Goal: Task Accomplishment & Management: Use online tool/utility

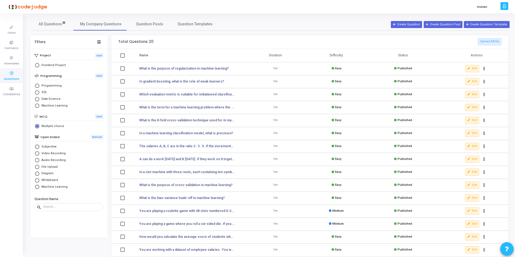
click at [37, 147] on span "Select Library" at bounding box center [37, 146] width 4 height 4
click at [37, 147] on input "Subjective" at bounding box center [37, 146] width 4 height 4
radio input "true"
radio input "false"
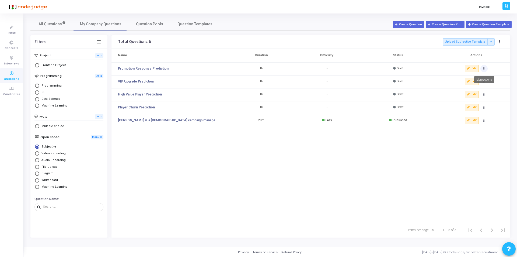
click at [484, 70] on icon "Actions" at bounding box center [483, 68] width 1 height 3
click at [150, 68] on link "Promotion Response Prediction" at bounding box center [143, 68] width 51 height 5
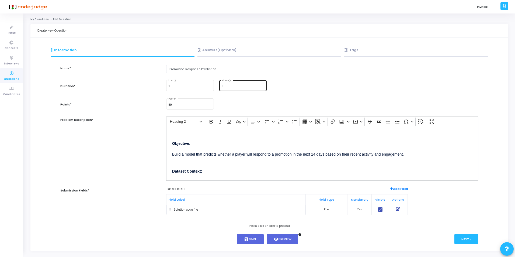
scroll to position [13, 0]
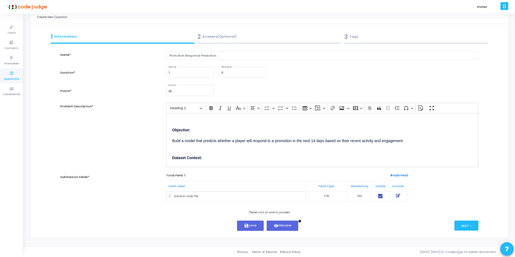
click at [239, 150] on h2 "Dataset Context:" at bounding box center [322, 154] width 300 height 15
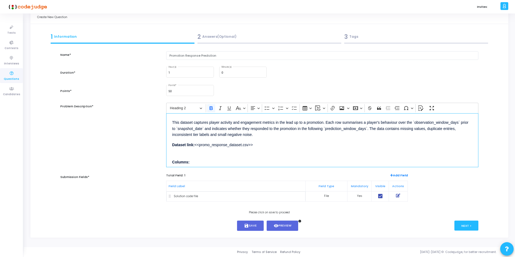
scroll to position [47, 0]
drag, startPoint x: 196, startPoint y: 144, endPoint x: 263, endPoint y: 147, distance: 67.4
click at [258, 147] on div "Objective: Build a model that predicts whether a player will respond to a promo…" at bounding box center [322, 140] width 312 height 54
click at [281, 143] on p "Dataset link: <<promo_response_dataset.csv>>" at bounding box center [322, 143] width 300 height 7
click at [468, 224] on button "Next >" at bounding box center [466, 225] width 24 height 10
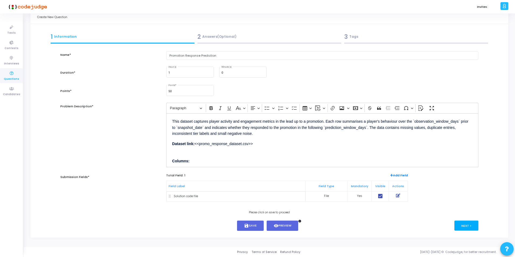
scroll to position [0, 0]
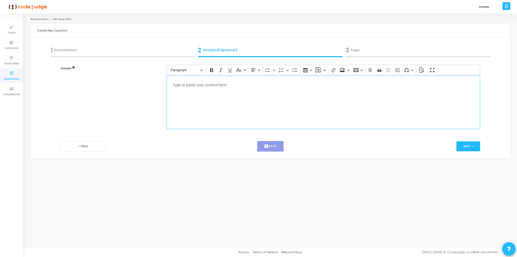
click at [212, 93] on div "Editor editing area: main" at bounding box center [323, 102] width 313 height 54
click at [77, 146] on button "< Prev" at bounding box center [84, 146] width 46 height 11
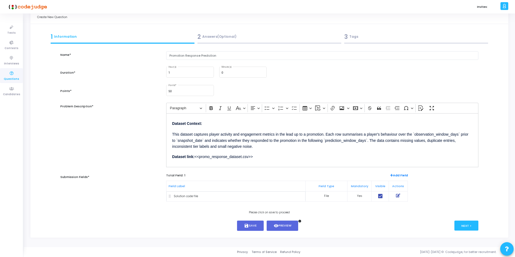
scroll to position [34, 0]
drag, startPoint x: 195, startPoint y: 156, endPoint x: 257, endPoint y: 157, distance: 61.7
click at [257, 157] on p "Dataset link: <<promo_response_dataset.csv>>" at bounding box center [322, 155] width 300 height 7
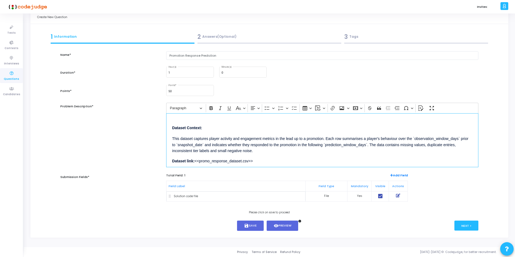
scroll to position [31, 0]
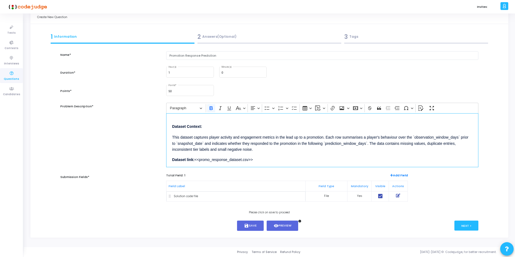
click at [190, 159] on strong "Dataset link:" at bounding box center [183, 159] width 22 height 4
click at [264, 159] on p "Dataset : <<promo_response_dataset.csv>>" at bounding box center [322, 159] width 300 height 7
click at [464, 225] on button "Next >" at bounding box center [466, 225] width 24 height 10
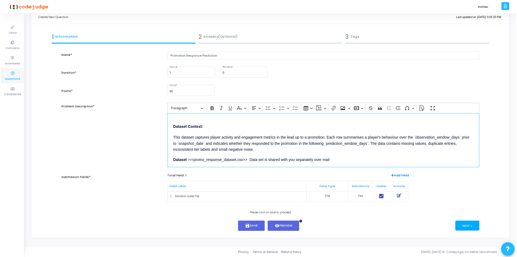
scroll to position [0, 0]
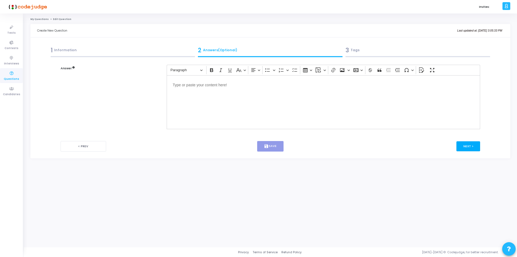
click at [471, 148] on button "Next >" at bounding box center [468, 146] width 24 height 10
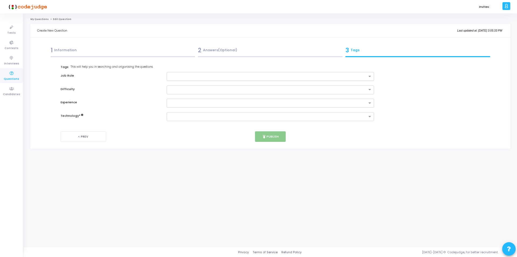
click at [317, 76] on input "text" at bounding box center [268, 76] width 197 height 5
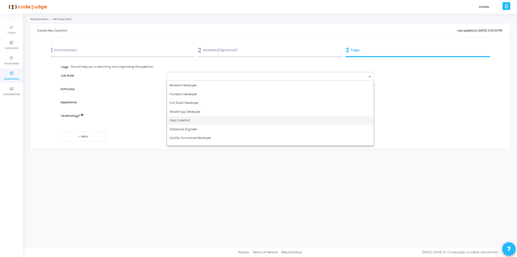
click at [187, 121] on span "Data Scientist" at bounding box center [180, 120] width 20 height 4
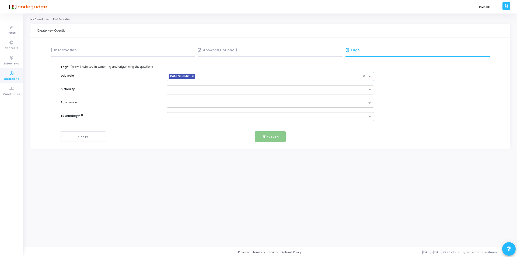
click at [261, 92] on div at bounding box center [270, 89] width 207 height 9
click at [203, 108] on div "Medium" at bounding box center [270, 107] width 207 height 9
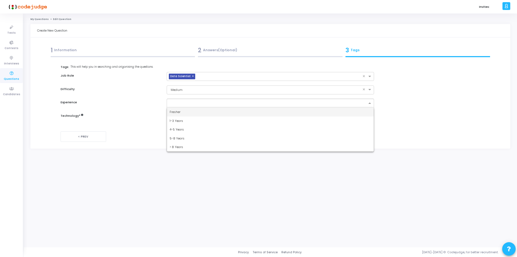
click at [356, 104] on input "text" at bounding box center [268, 103] width 197 height 5
click at [178, 138] on span "5-8 Years" at bounding box center [177, 138] width 15 height 4
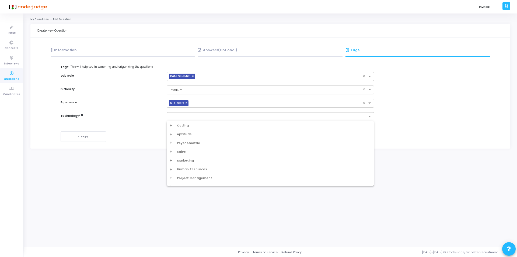
click at [280, 114] on input "text" at bounding box center [268, 116] width 197 height 5
click at [181, 125] on span "Coding" at bounding box center [183, 125] width 12 height 5
click at [192, 144] on div "Machine Learning" at bounding box center [272, 144] width 198 height 5
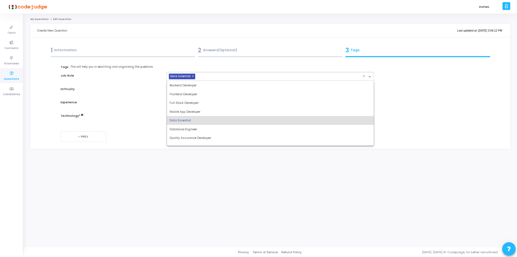
click at [271, 76] on input "text" at bounding box center [279, 76] width 165 height 5
click at [229, 119] on div "Data Scientist" at bounding box center [270, 120] width 207 height 9
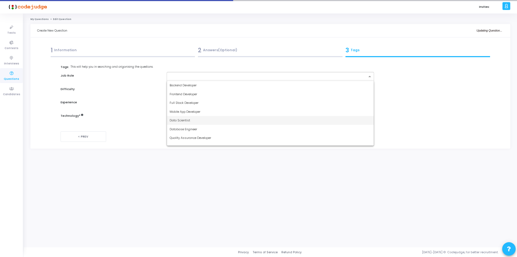
click at [183, 119] on span "Data Scientist" at bounding box center [180, 120] width 20 height 4
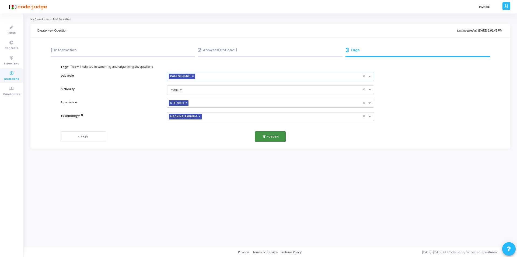
click at [267, 135] on button "publish Publish" at bounding box center [270, 136] width 31 height 11
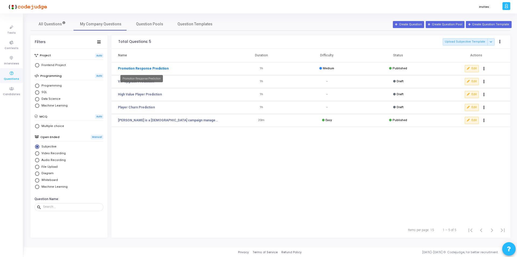
click at [144, 68] on link "Promotion Response Prediction" at bounding box center [143, 68] width 51 height 5
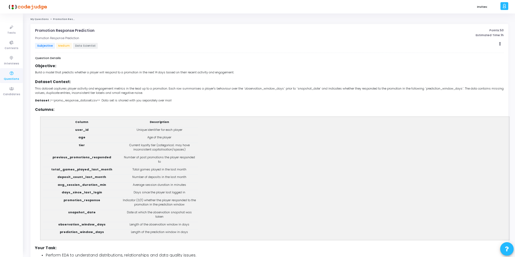
drag, startPoint x: 101, startPoint y: 99, endPoint x: 174, endPoint y: 100, distance: 73.3
click at [174, 100] on p "Dataset : <<promo_response_dataset.csv>> Data set is shared with you separately…" at bounding box center [269, 100] width 469 height 5
copy span "Data set is shared with you separately over mail"
click at [38, 19] on link "My Questions" at bounding box center [39, 19] width 18 height 3
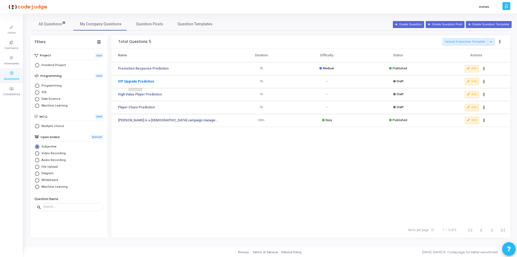
click at [137, 82] on link "VIP Upgrade Prediction" at bounding box center [136, 81] width 36 height 5
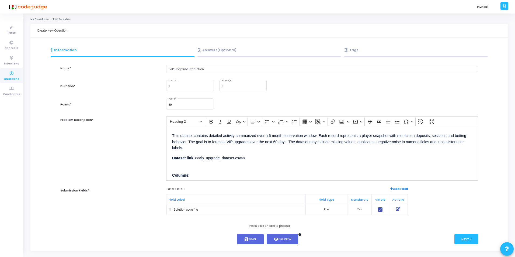
scroll to position [47, 0]
click at [257, 160] on p "Dataset link: <<vip_upgrade_dataset.csv>>" at bounding box center [322, 157] width 300 height 7
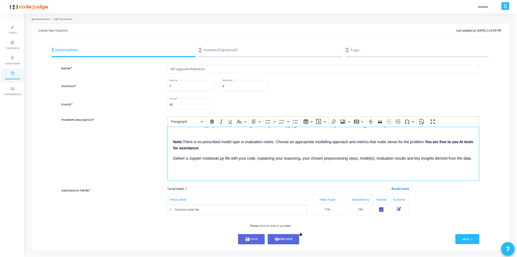
scroll to position [299, 0]
click at [466, 238] on button "Next >" at bounding box center [466, 239] width 24 height 10
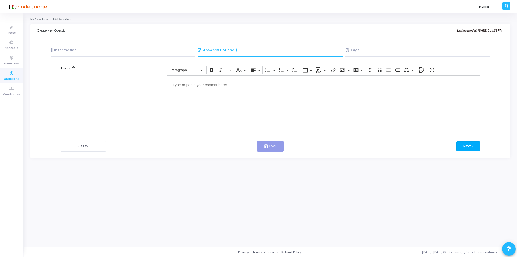
click at [467, 146] on button "Next >" at bounding box center [468, 146] width 24 height 10
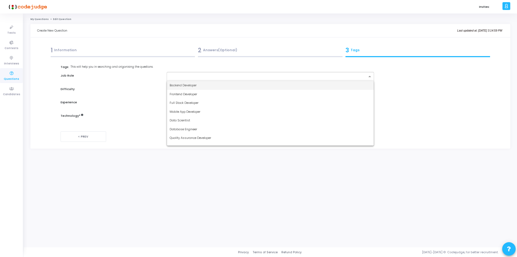
click at [341, 77] on input "text" at bounding box center [268, 76] width 197 height 5
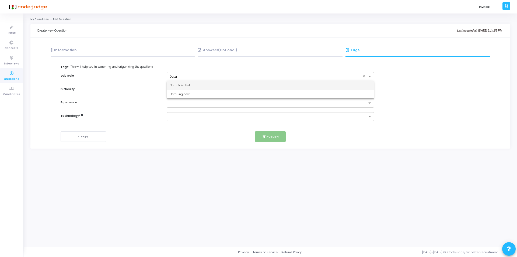
type input "Data S"
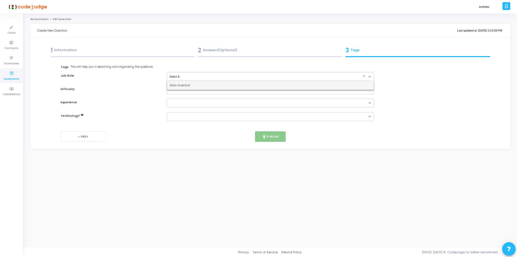
click at [181, 85] on span "Data Scientist" at bounding box center [180, 85] width 20 height 4
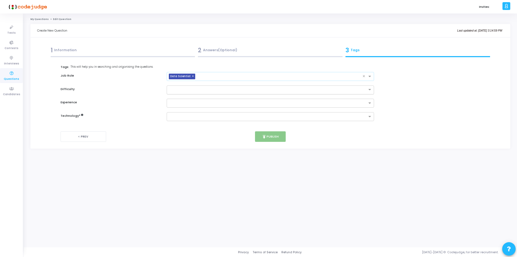
click at [183, 90] on input "text" at bounding box center [265, 89] width 190 height 5
click at [187, 108] on div "Medium" at bounding box center [270, 107] width 207 height 9
click at [194, 103] on input "text" at bounding box center [268, 103] width 197 height 5
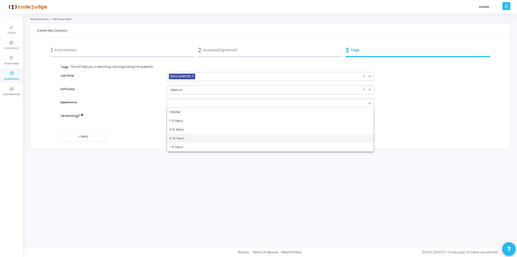
click at [188, 141] on div "5-8 Years" at bounding box center [270, 138] width 207 height 9
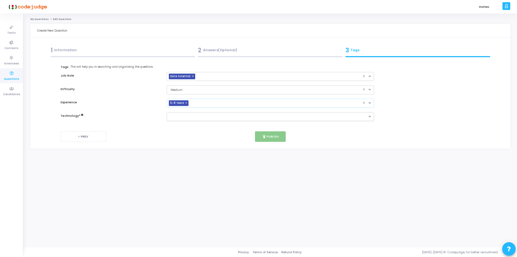
click at [329, 117] on input "text" at bounding box center [268, 116] width 197 height 5
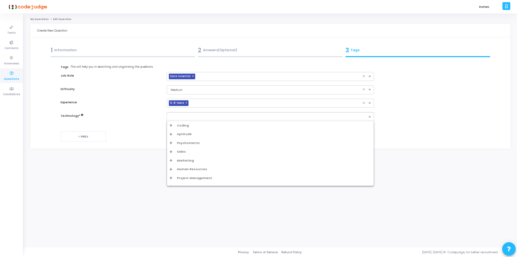
click at [178, 124] on span "Coding" at bounding box center [183, 125] width 12 height 5
click at [191, 160] on div "Machine Learning" at bounding box center [272, 160] width 198 height 5
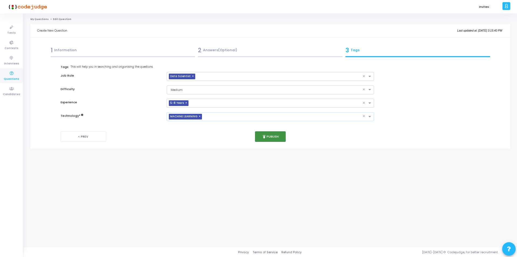
click at [267, 136] on button "publish Publish" at bounding box center [270, 136] width 31 height 11
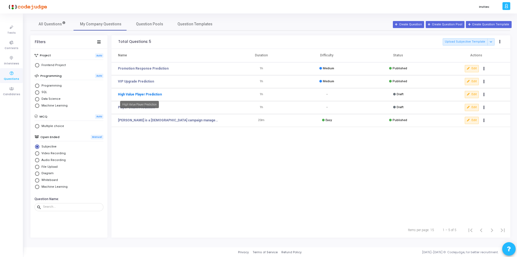
click at [145, 93] on link "High Value Player Prediction" at bounding box center [140, 94] width 44 height 5
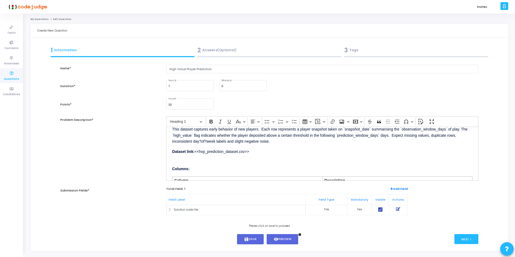
scroll to position [53, 0]
click at [258, 152] on p "Dataset link: <<hvp_prediction_dataset.csv>>" at bounding box center [322, 150] width 300 height 7
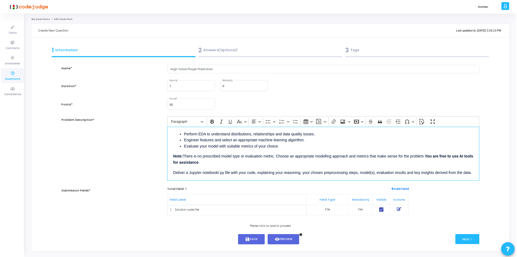
scroll to position [283, 0]
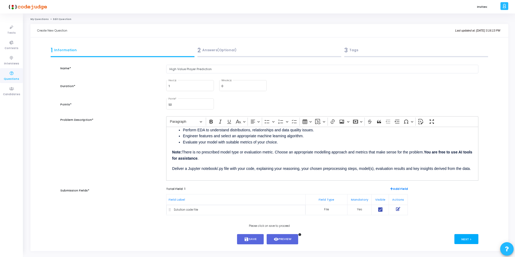
click at [465, 240] on button "Next >" at bounding box center [466, 239] width 24 height 10
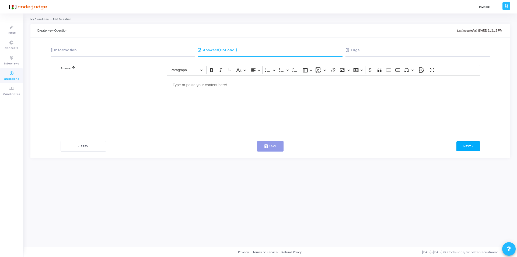
click at [469, 144] on button "Next >" at bounding box center [468, 146] width 24 height 10
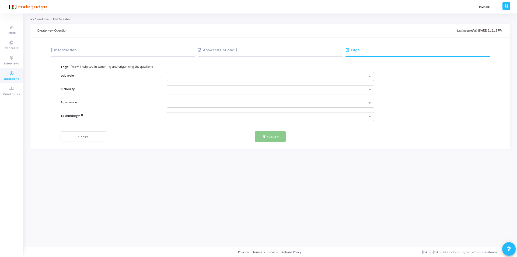
click at [291, 78] on input "text" at bounding box center [268, 76] width 197 height 5
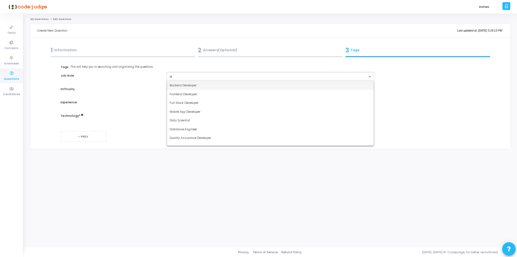
type input "da"
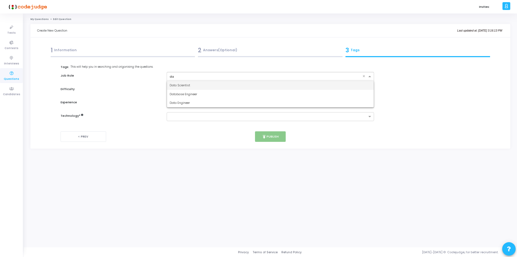
click at [193, 86] on div "Data Scientist" at bounding box center [270, 85] width 207 height 9
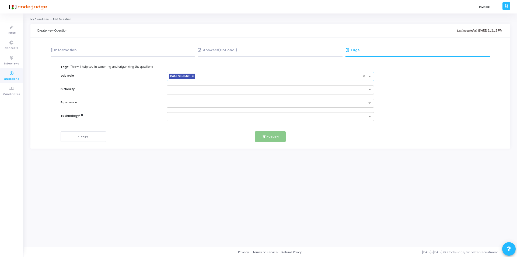
click at [195, 89] on input "text" at bounding box center [265, 89] width 190 height 5
click at [192, 107] on div "Medium" at bounding box center [270, 107] width 207 height 9
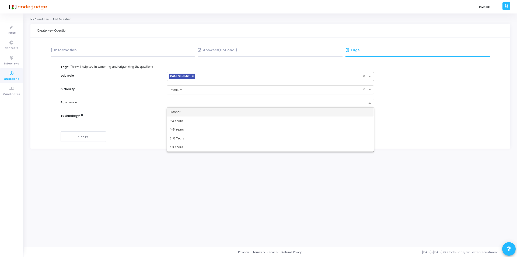
click at [199, 102] on input "text" at bounding box center [268, 103] width 197 height 5
click at [184, 139] on div "5-8 Years" at bounding box center [270, 138] width 207 height 9
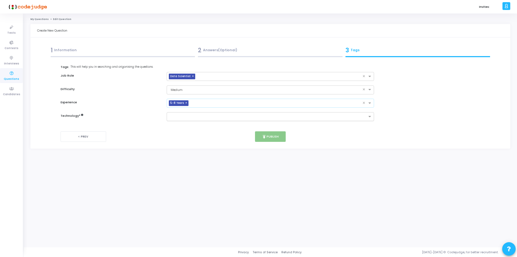
click at [191, 120] on div at bounding box center [270, 116] width 207 height 9
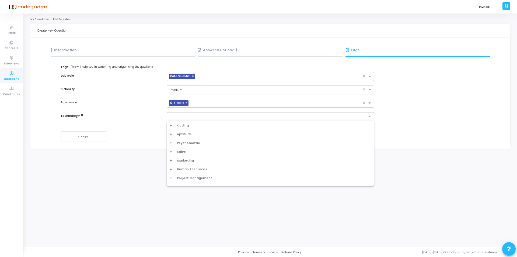
click at [170, 125] on icon "Options list" at bounding box center [171, 125] width 3 height 3
click at [194, 171] on div "Machine Learning" at bounding box center [272, 172] width 198 height 5
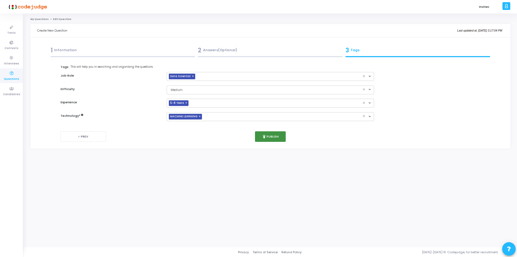
click at [271, 135] on button "publish Publish" at bounding box center [270, 136] width 31 height 11
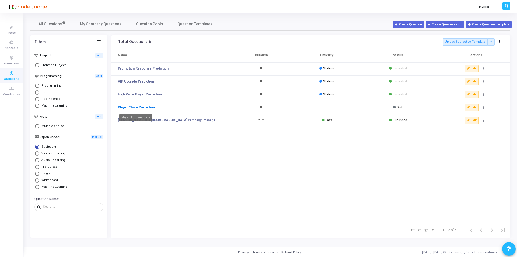
click at [133, 107] on link "Player Churn Prediction" at bounding box center [136, 107] width 37 height 5
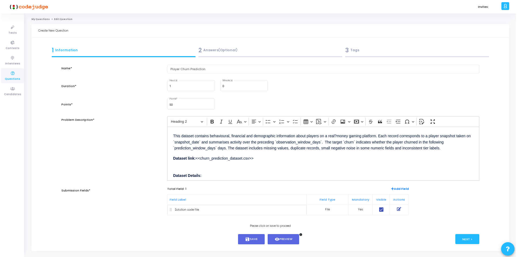
scroll to position [54, 0]
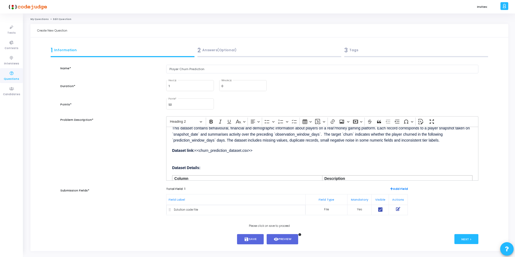
click at [262, 152] on p "Dataset link: <<churn_prediction_dataset.csv>>" at bounding box center [322, 149] width 300 height 7
click at [462, 239] on button "Next >" at bounding box center [466, 239] width 24 height 10
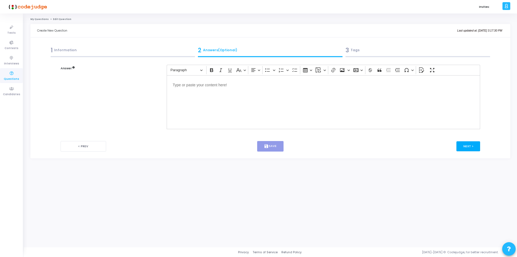
click at [464, 145] on button "Next >" at bounding box center [468, 146] width 24 height 10
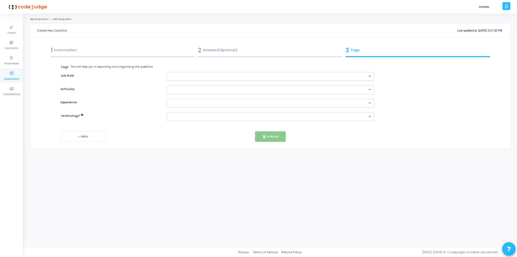
click at [268, 78] on input "text" at bounding box center [268, 76] width 197 height 5
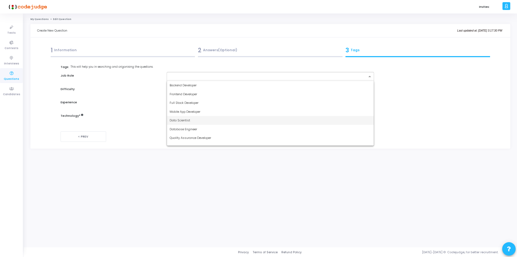
click at [204, 121] on div "Data Scientist" at bounding box center [270, 120] width 207 height 9
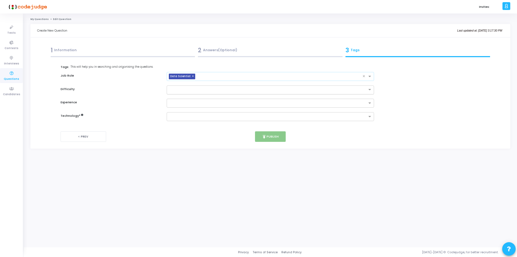
click at [202, 92] on div at bounding box center [270, 89] width 207 height 9
click at [189, 109] on div "Medium" at bounding box center [270, 107] width 207 height 9
click at [197, 104] on input "text" at bounding box center [268, 103] width 197 height 5
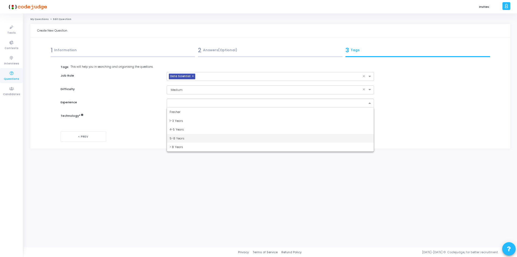
click at [186, 139] on div "5-8 Years" at bounding box center [270, 138] width 207 height 9
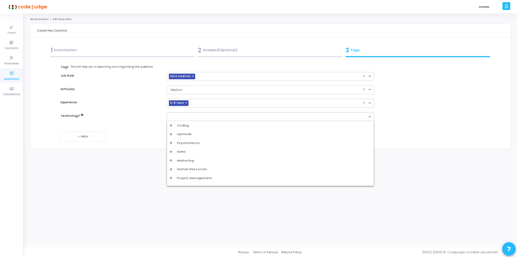
click at [194, 118] on input "text" at bounding box center [268, 116] width 197 height 5
click at [170, 125] on icon "Options list" at bounding box center [171, 125] width 3 height 3
click at [191, 156] on div "Machine Learning" at bounding box center [272, 157] width 198 height 5
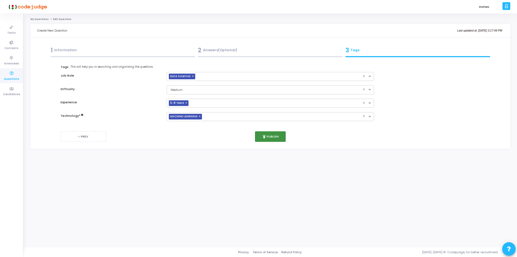
click at [266, 137] on icon "publish" at bounding box center [264, 136] width 5 height 5
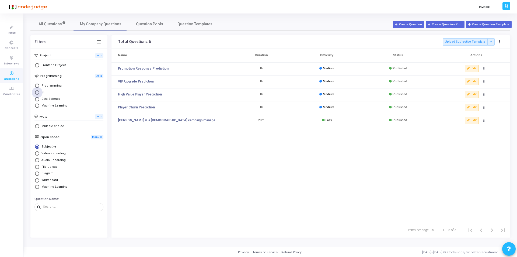
click at [36, 91] on span "Select Library" at bounding box center [37, 92] width 4 height 4
click at [36, 91] on input "SQL" at bounding box center [37, 92] width 4 height 4
radio input "true"
radio input "false"
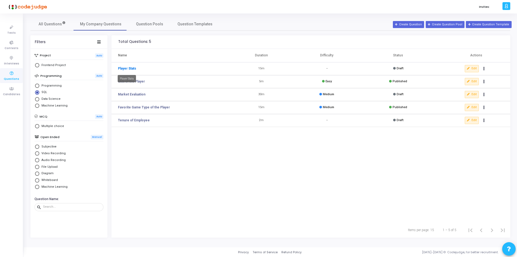
click at [126, 69] on link "Player Stats" at bounding box center [127, 68] width 18 height 5
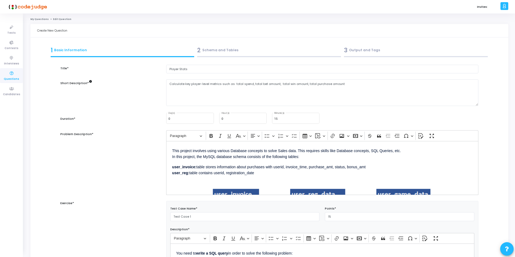
click at [37, 18] on link "My Questions" at bounding box center [39, 19] width 18 height 3
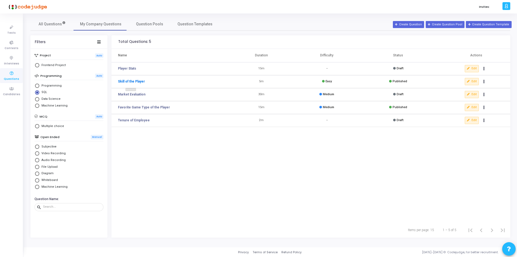
click at [132, 82] on link "Skill of the Player" at bounding box center [131, 81] width 27 height 5
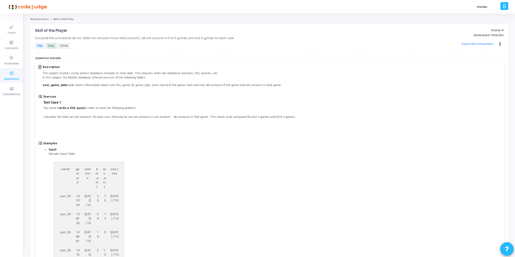
click at [40, 19] on link "My Questions" at bounding box center [39, 19] width 18 height 3
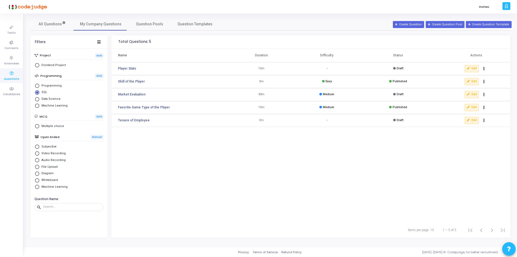
click at [37, 146] on span "Select Library" at bounding box center [37, 146] width 4 height 4
click at [37, 146] on input "Subjective" at bounding box center [37, 146] width 4 height 4
radio input "true"
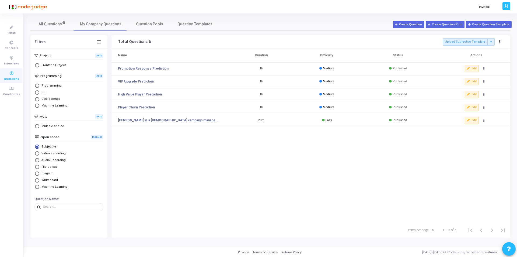
click at [37, 93] on span "Select Library" at bounding box center [37, 92] width 4 height 4
click at [37, 93] on input "SQL" at bounding box center [37, 92] width 4 height 4
radio input "true"
radio input "false"
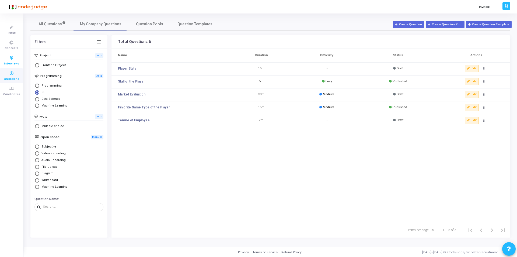
click at [11, 58] on icon at bounding box center [11, 58] width 11 height 7
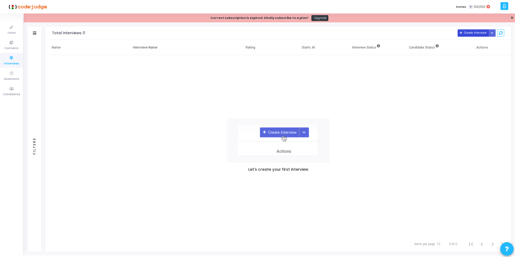
click at [466, 32] on button "Create Interview" at bounding box center [472, 32] width 31 height 7
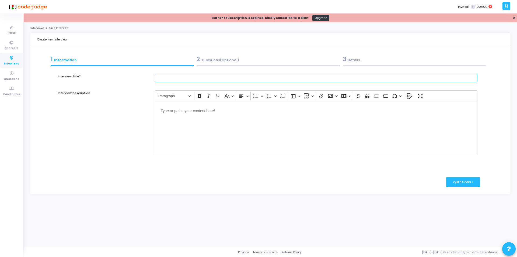
click at [186, 81] on input "text" at bounding box center [316, 78] width 323 height 9
type input "AI/ML Interview 1"
click at [226, 132] on div "Editor editing area: main" at bounding box center [316, 128] width 323 height 54
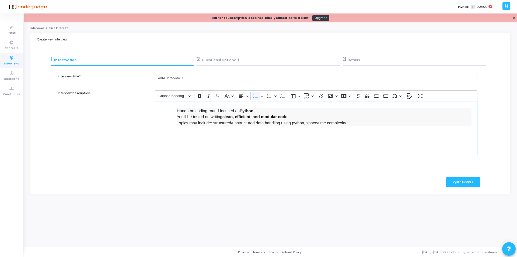
click at [176, 111] on ul "Hands-on coding round focused on Python . You'll be tested on writing clean, ef…" at bounding box center [316, 116] width 311 height 19
click at [165, 110] on div "Hands-on coding round focused on Python . You'll be tested on writing clean, ef…" at bounding box center [316, 128] width 323 height 54
click at [254, 95] on icon "Editor toolbar" at bounding box center [255, 95] width 5 height 3
click at [256, 96] on icon "Editor toolbar" at bounding box center [255, 95] width 5 height 5
click at [262, 96] on icon "Editor toolbar" at bounding box center [262, 95] width 3 height 5
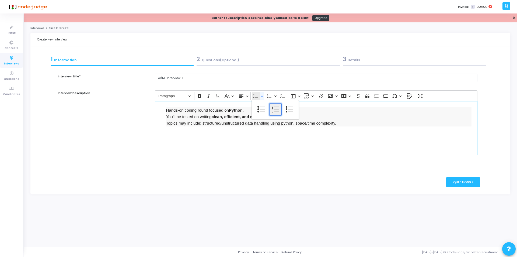
click at [273, 109] on icon "Bulleted list styles toolbar" at bounding box center [273, 109] width 2 height 6
click at [352, 123] on p "Topics may include: structured/unstructured data handling using python, space/t…" at bounding box center [319, 123] width 306 height 6
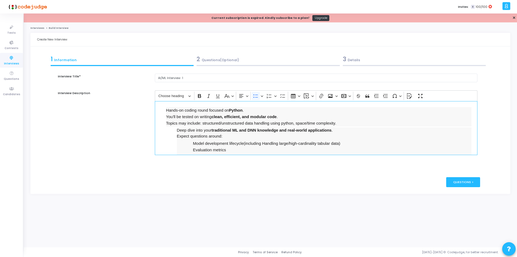
click at [166, 110] on p "Hands-on coding round focused on Python ." at bounding box center [319, 110] width 306 height 6
click at [255, 96] on icon "Editor toolbar" at bounding box center [255, 95] width 5 height 5
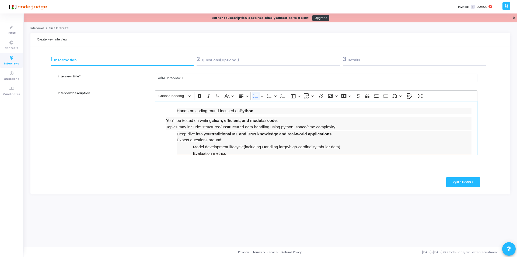
click at [166, 119] on p "You'll be tested on writing clean, efficient, and modular code ." at bounding box center [319, 120] width 306 height 6
click at [254, 95] on icon "Editor toolbar" at bounding box center [255, 95] width 5 height 5
click at [166, 127] on p "Topics may include: structured/unstructured data handling using python, space/t…" at bounding box center [319, 126] width 306 height 6
click at [254, 97] on icon "Editor toolbar" at bounding box center [255, 95] width 5 height 5
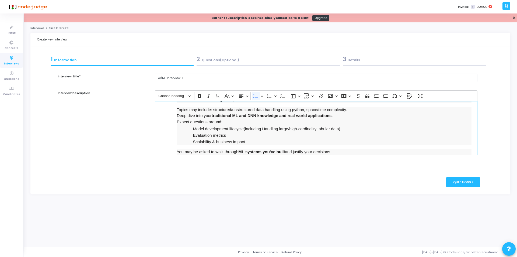
scroll to position [18, 0]
click at [336, 115] on li "Deep dive into your traditional ML and DNN knowledge and real-world application…" at bounding box center [324, 115] width 295 height 6
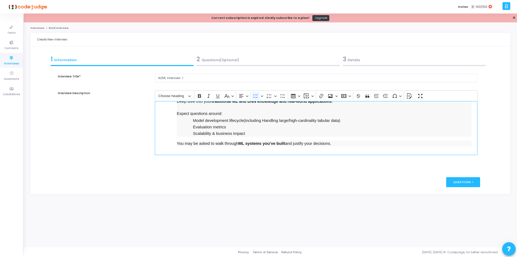
scroll to position [28, 0]
drag, startPoint x: 264, startPoint y: 131, endPoint x: 344, endPoint y: 143, distance: 80.3
click at [344, 143] on ul "Hands-on coding round focused on Python . You'll be tested on writing clean, ef…" at bounding box center [316, 112] width 311 height 67
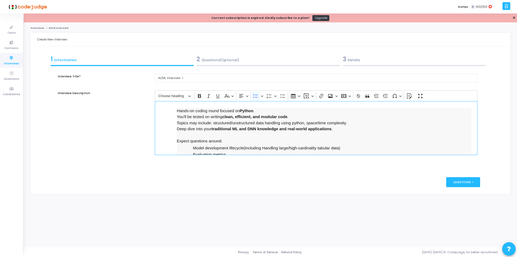
scroll to position [19, 0]
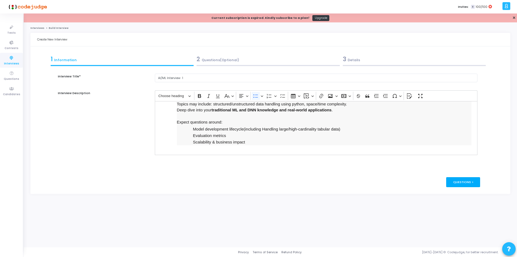
click at [466, 183] on div "Questions >" at bounding box center [463, 182] width 34 height 10
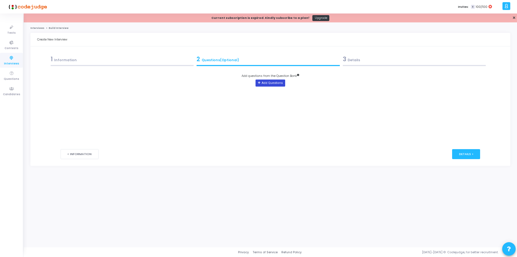
click at [277, 83] on button "Add Questions" at bounding box center [270, 82] width 29 height 7
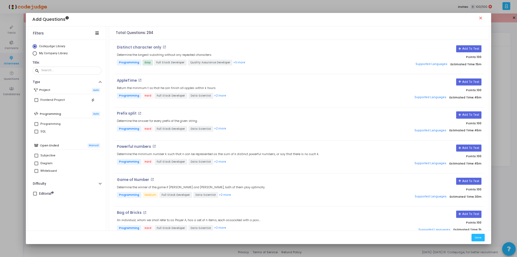
click at [35, 53] on span "Select Library" at bounding box center [35, 53] width 4 height 4
click at [35, 53] on input "My Company Library" at bounding box center [35, 53] width 4 height 4
radio input "true"
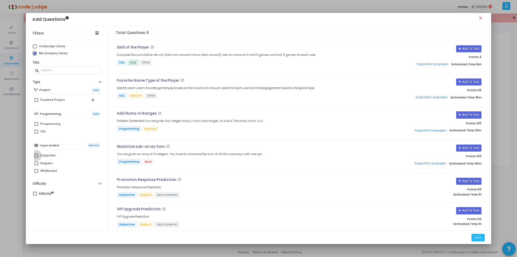
click at [36, 155] on span at bounding box center [36, 155] width 4 height 4
click at [36, 157] on input "Subjective" at bounding box center [36, 157] width 0 height 0
checkbox input "true"
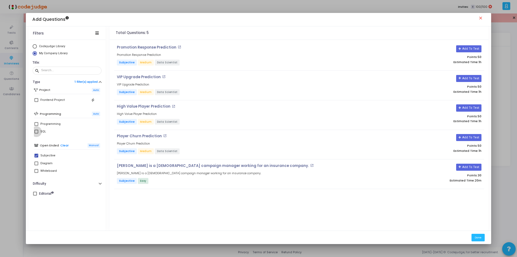
click at [37, 132] on span at bounding box center [36, 132] width 4 height 4
click at [36, 133] on input "SQL" at bounding box center [36, 133] width 0 height 0
checkbox input "true"
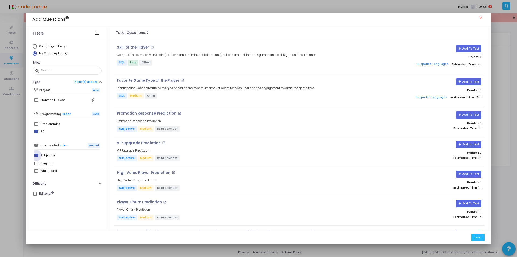
click at [36, 157] on span at bounding box center [36, 155] width 4 height 4
click at [36, 157] on input "Subjective" at bounding box center [36, 157] width 0 height 0
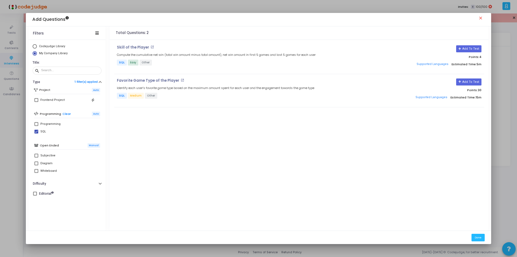
click at [37, 156] on span at bounding box center [36, 155] width 4 height 4
click at [36, 157] on input "Subjective" at bounding box center [36, 157] width 0 height 0
checkbox input "true"
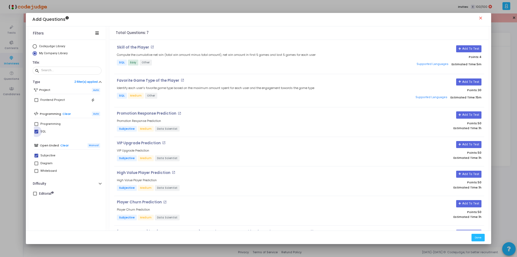
click at [36, 131] on span at bounding box center [36, 132] width 4 height 4
click at [36, 133] on input "SQL" at bounding box center [36, 133] width 0 height 0
checkbox input "false"
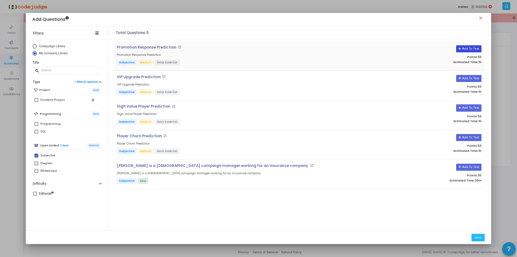
click at [461, 47] on button "Add To Test" at bounding box center [468, 48] width 25 height 7
click at [480, 18] on mat-icon "close" at bounding box center [481, 19] width 6 height 6
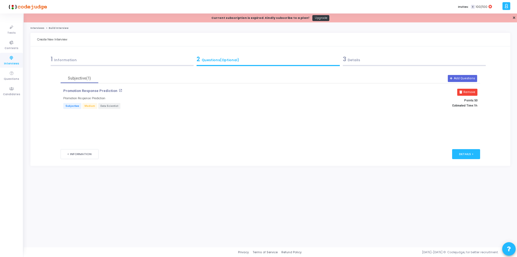
click at [471, 92] on button "Remove" at bounding box center [467, 92] width 20 height 7
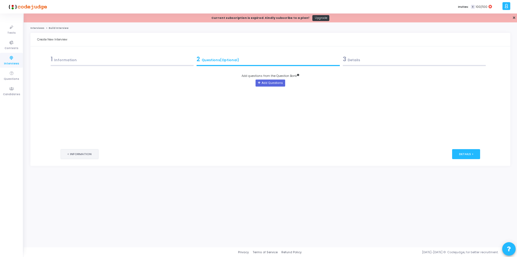
click at [85, 151] on button "< Information" at bounding box center [80, 154] width 38 height 10
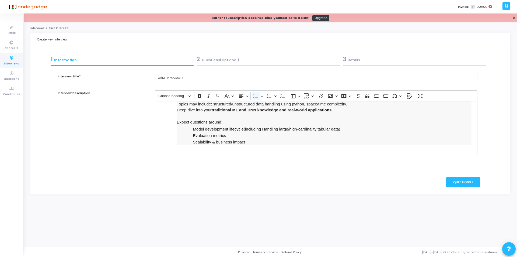
scroll to position [0, 0]
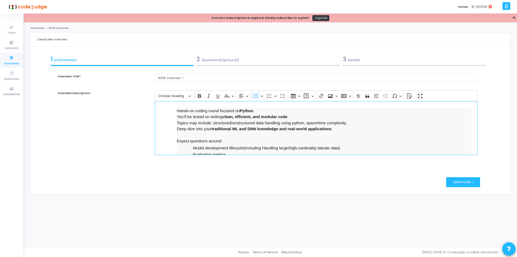
click at [177, 113] on li "Hands-on coding round focused on Python ." at bounding box center [324, 111] width 295 height 6
click at [342, 127] on li "Deep dive into your traditional ML and DNN knowledge and real-world application…" at bounding box center [324, 129] width 295 height 6
click at [256, 98] on icon "Editor toolbar" at bounding box center [255, 95] width 5 height 5
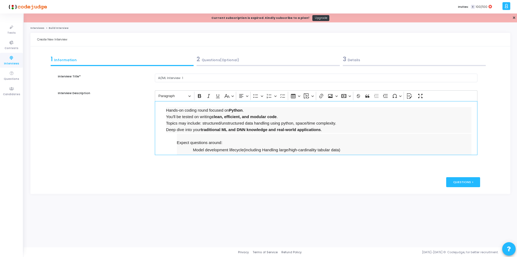
click at [176, 142] on ul "Expect questions around: Model development lifecycle(including Handling large/h…" at bounding box center [316, 149] width 311 height 33
click at [256, 95] on icon "Editor toolbar" at bounding box center [255, 95] width 5 height 3
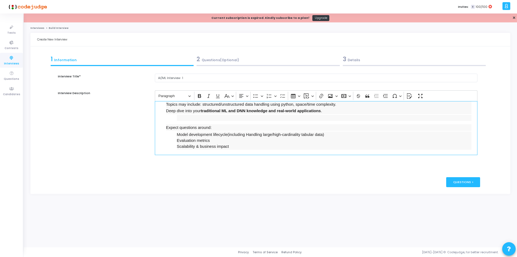
scroll to position [19, 0]
click at [35, 28] on link "Interviews" at bounding box center [37, 27] width 14 height 3
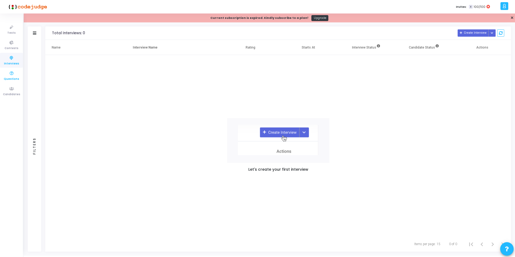
click at [11, 79] on span "Questions" at bounding box center [11, 79] width 15 height 5
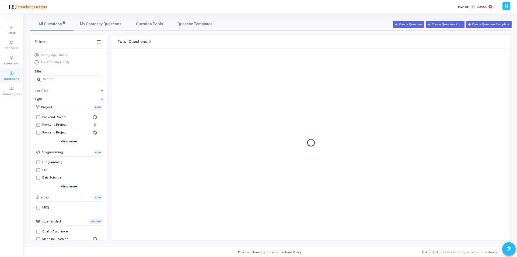
click at [37, 62] on span "Select Library" at bounding box center [37, 62] width 0 height 0
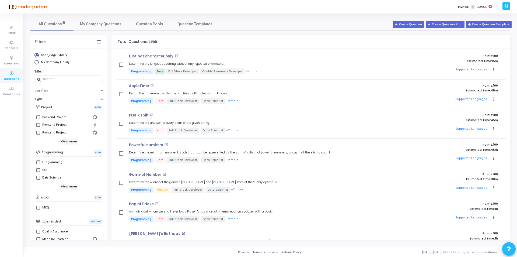
click at [35, 63] on span "Select Library" at bounding box center [36, 62] width 4 height 4
click at [35, 63] on input "My Company Library" at bounding box center [36, 62] width 4 height 4
radio input "true"
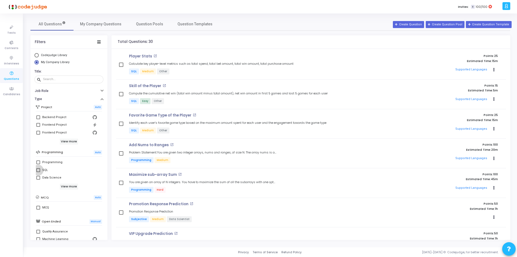
click at [39, 170] on span at bounding box center [38, 170] width 4 height 4
click at [38, 172] on input "SQL" at bounding box center [38, 172] width 0 height 0
checkbox input "true"
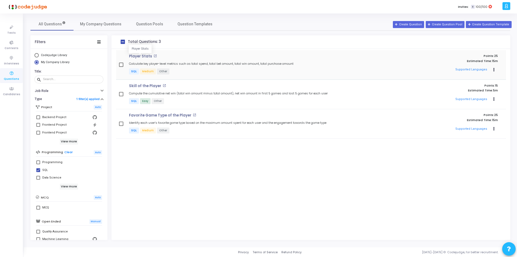
click at [139, 55] on p "Player Stats" at bounding box center [140, 56] width 23 height 4
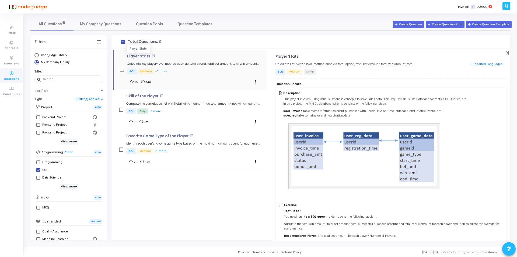
click at [134, 57] on p "Player Stats" at bounding box center [138, 56] width 23 height 4
click at [141, 56] on p "Player Stats" at bounding box center [138, 56] width 23 height 4
click at [254, 81] on button "Actions" at bounding box center [256, 82] width 8 height 8
click at [213, 78] on div "25 15m" at bounding box center [195, 82] width 130 height 8
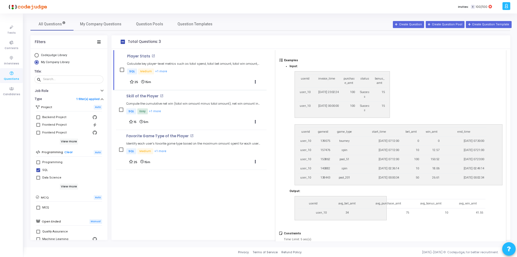
scroll to position [253, 0]
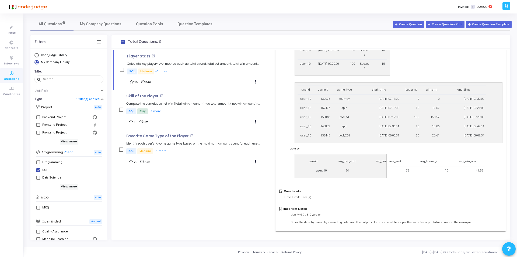
drag, startPoint x: 485, startPoint y: 167, endPoint x: 472, endPoint y: 167, distance: 13.7
click at [472, 167] on div "userid avg_bet_amt avg_purchase_amt avg_bonus_amt avg_win_amt user_10 34 75 10 …" at bounding box center [392, 166] width 207 height 31
click at [383, 194] on div "Constraints Time Limit: 5 sec(s)" at bounding box center [390, 198] width 223 height 18
click at [303, 199] on div "Constraints Time Limit: 5 sec(s)" at bounding box center [297, 195] width 27 height 13
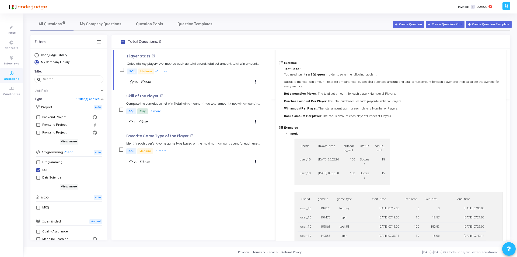
scroll to position [142, 0]
click at [145, 96] on p "Skill of the Player" at bounding box center [142, 96] width 32 height 4
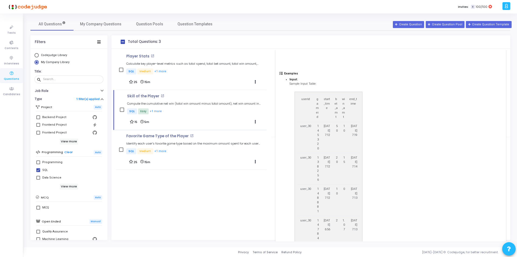
scroll to position [105, 0]
click at [190, 70] on p "SQL Medium +1 more" at bounding box center [193, 71] width 135 height 7
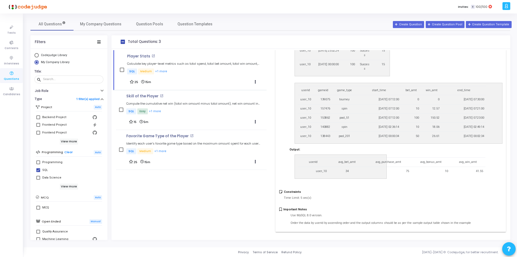
scroll to position [251, 0]
click at [195, 106] on div "Skill of the Player open_in_new Compute the cumulative net win (total win amoun…" at bounding box center [193, 104] width 135 height 21
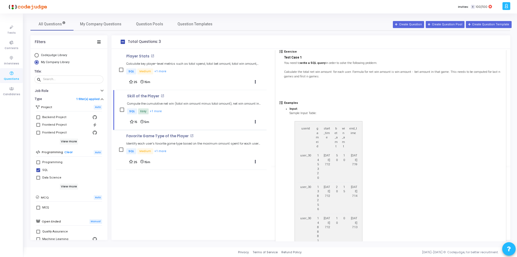
scroll to position [0, 0]
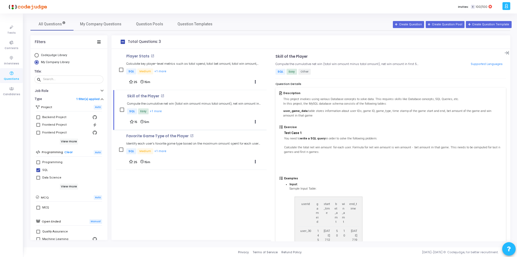
drag, startPoint x: 288, startPoint y: 187, endPoint x: 333, endPoint y: 193, distance: 45.3
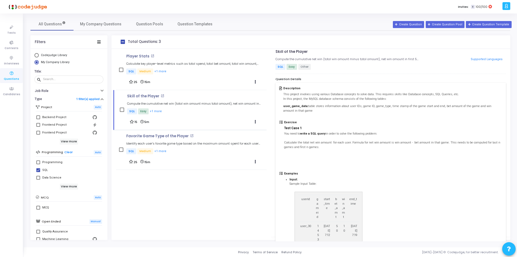
scroll to position [5, 0]
click at [194, 139] on div "Favorite Game Type of the Player open_in_new Identify each user’s favorite game…" at bounding box center [193, 144] width 135 height 21
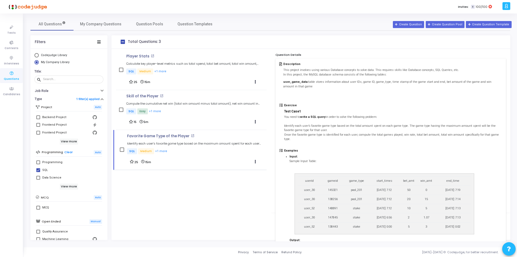
scroll to position [29, 0]
click at [445, 125] on p "You need to write a SQL query in order to solve the following problem: Identify…" at bounding box center [393, 128] width 218 height 27
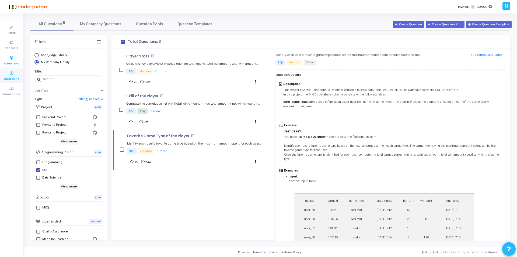
click at [10, 58] on icon at bounding box center [11, 58] width 11 height 7
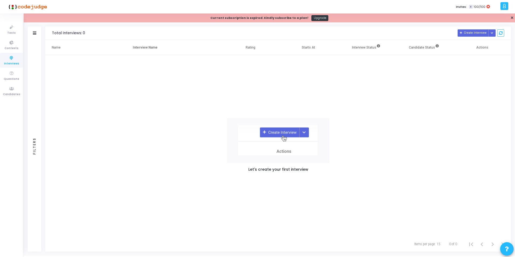
click at [279, 133] on img at bounding box center [278, 140] width 102 height 45
click at [477, 31] on button "Create Interview" at bounding box center [472, 32] width 31 height 7
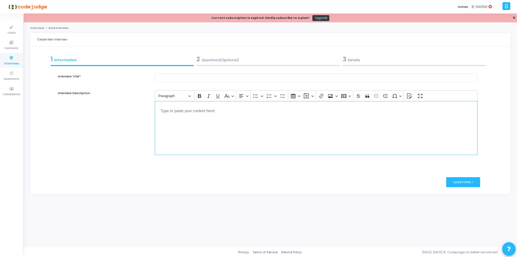
click at [197, 115] on div "Editor editing area: main" at bounding box center [316, 128] width 323 height 54
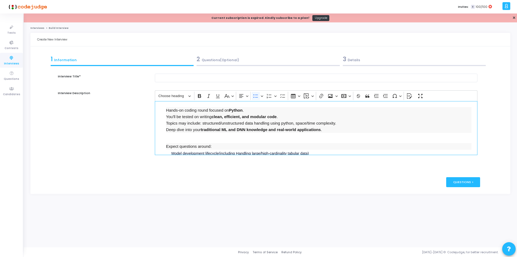
click at [169, 138] on ul "Editor editing area: main" at bounding box center [316, 136] width 311 height 7
click at [198, 79] on input "text" at bounding box center [316, 78] width 323 height 9
type input "Interview Test Case 1"
click at [466, 180] on div "Questions >" at bounding box center [463, 182] width 34 height 10
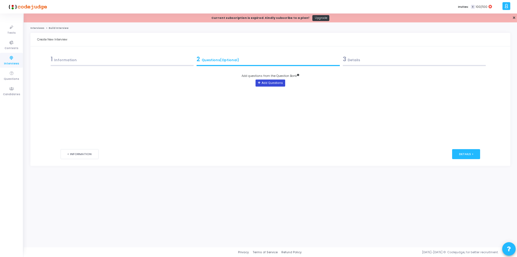
click at [273, 82] on button "Add Questions" at bounding box center [270, 82] width 29 height 7
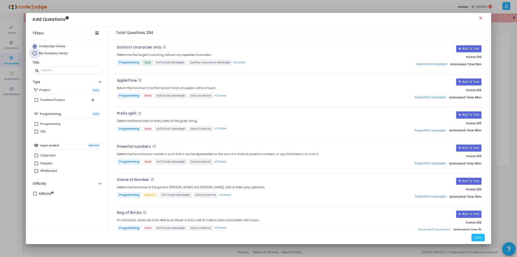
click at [35, 53] on span "Select Library" at bounding box center [35, 53] width 4 height 4
click at [35, 53] on input "My Company Library" at bounding box center [35, 53] width 4 height 4
radio input "true"
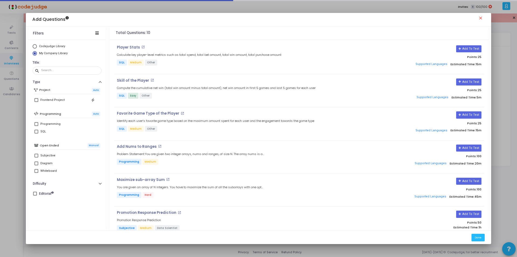
click at [35, 132] on span at bounding box center [36, 132] width 4 height 4
click at [36, 133] on input "SQL" at bounding box center [36, 133] width 0 height 0
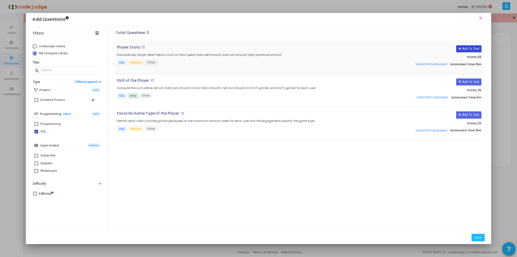
click at [466, 47] on button "Add To Test" at bounding box center [468, 48] width 25 height 7
click at [466, 115] on button "Add To Test" at bounding box center [468, 114] width 25 height 7
click at [37, 131] on span at bounding box center [36, 132] width 4 height 4
click at [36, 133] on input "SQL" at bounding box center [36, 133] width 0 height 0
checkbox input "false"
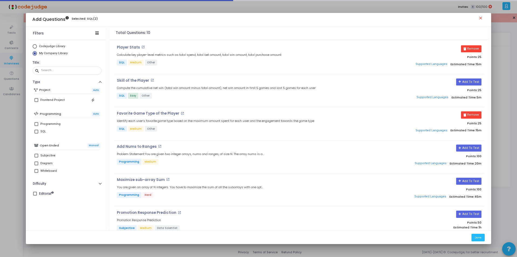
click at [36, 155] on span at bounding box center [36, 155] width 4 height 4
click at [36, 157] on input "Subjective" at bounding box center [36, 157] width 0 height 0
checkbox input "true"
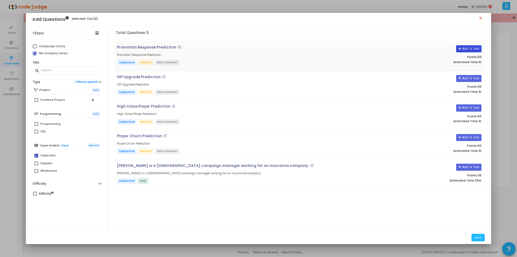
click at [466, 49] on button "Add To Test" at bounding box center [468, 48] width 25 height 7
click at [34, 47] on span "Select Library" at bounding box center [35, 46] width 4 height 4
click at [34, 47] on input "Codejudge Library" at bounding box center [35, 46] width 4 height 4
radio input "true"
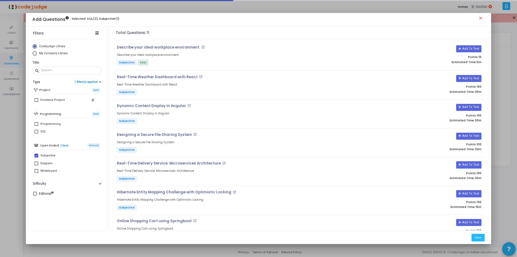
click at [36, 133] on span at bounding box center [36, 132] width 4 height 4
click at [36, 133] on input "SQL" at bounding box center [36, 133] width 0 height 0
checkbox input "true"
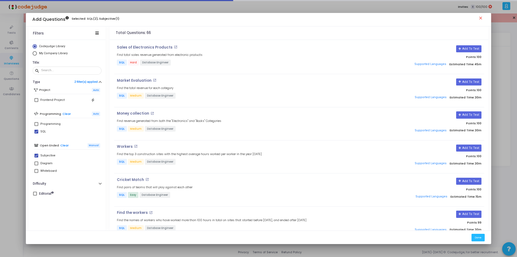
click at [36, 157] on span at bounding box center [36, 155] width 4 height 4
click at [36, 157] on input "Subjective" at bounding box center [36, 157] width 0 height 0
checkbox input "false"
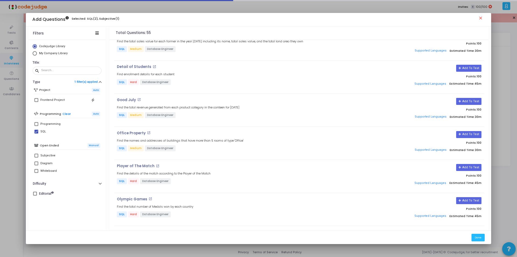
scroll to position [245, 0]
click at [138, 165] on p "Player of The Match" at bounding box center [136, 165] width 38 height 4
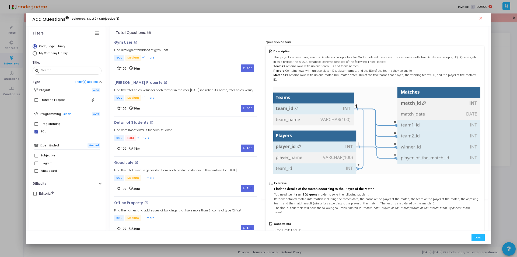
scroll to position [40, 0]
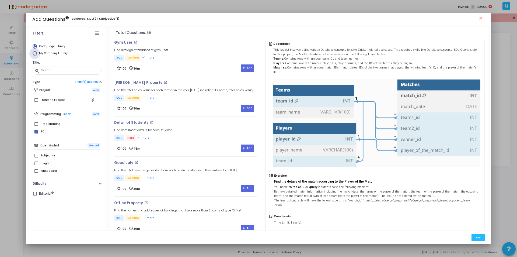
click at [35, 53] on span "Select Library" at bounding box center [35, 53] width 4 height 4
click at [35, 53] on input "My Company Library" at bounding box center [35, 53] width 4 height 4
radio input "true"
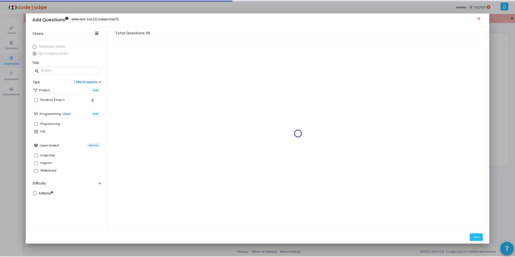
scroll to position [0, 0]
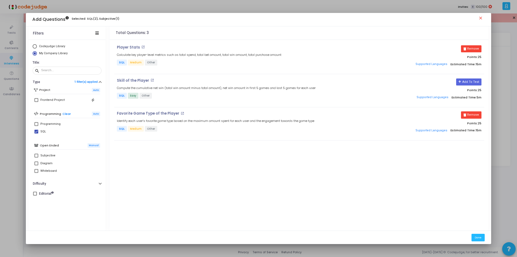
click at [36, 131] on span at bounding box center [36, 132] width 4 height 4
click at [36, 133] on input "SQL" at bounding box center [36, 133] width 0 height 0
checkbox input "false"
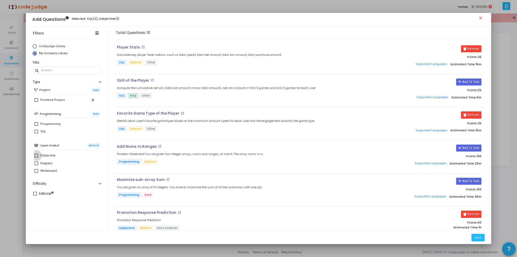
click at [36, 157] on span at bounding box center [36, 155] width 4 height 4
click at [36, 157] on input "Subjective" at bounding box center [36, 157] width 0 height 0
checkbox input "true"
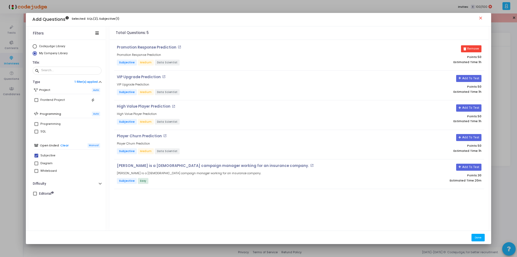
click at [477, 238] on button "Done" at bounding box center [477, 236] width 13 height 7
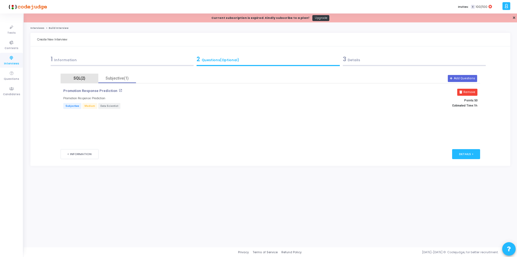
click at [79, 77] on div "SQL(2)" at bounding box center [79, 78] width 31 height 6
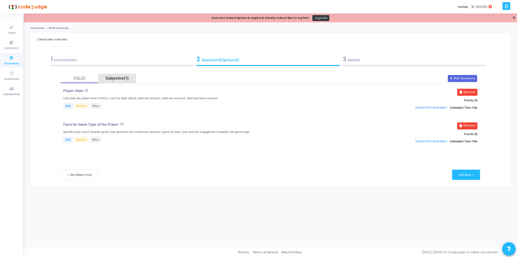
click at [116, 78] on div "Subjective(1)" at bounding box center [117, 78] width 31 height 6
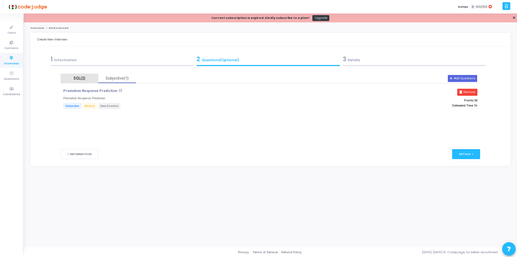
click at [81, 79] on div "SQL(2)" at bounding box center [79, 78] width 31 height 6
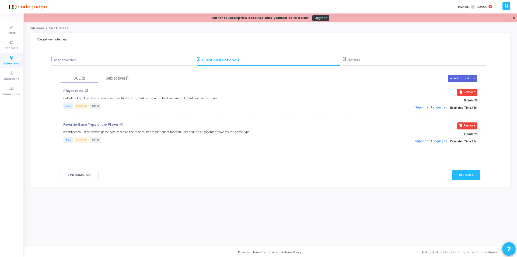
click at [92, 60] on div "1 Information" at bounding box center [122, 59] width 143 height 9
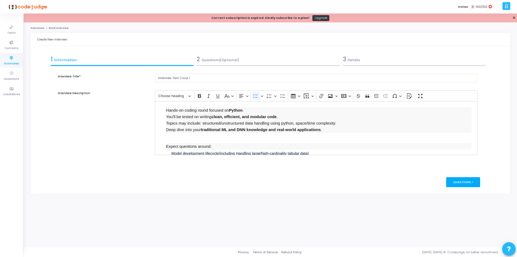
click at [465, 181] on div "Questions >" at bounding box center [463, 182] width 34 height 10
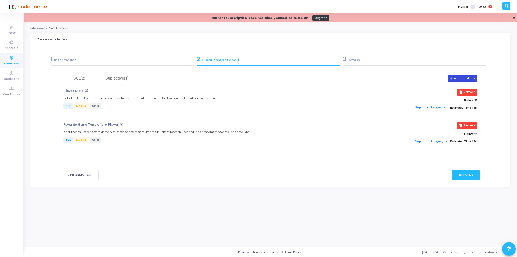
click at [465, 78] on button "Add Questions" at bounding box center [462, 78] width 29 height 7
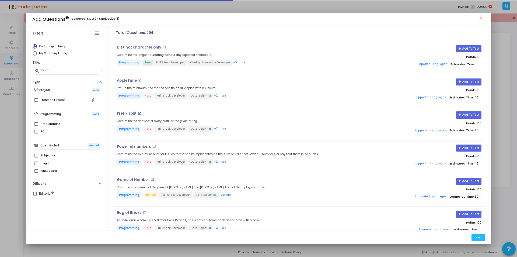
click at [36, 131] on span at bounding box center [36, 132] width 4 height 4
click at [36, 133] on input "SQL" at bounding box center [36, 133] width 0 height 0
checkbox input "true"
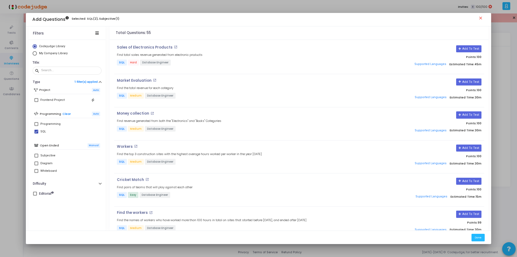
click at [34, 55] on span "Select Library" at bounding box center [35, 53] width 4 height 4
click at [34, 55] on input "My Company Library" at bounding box center [35, 53] width 4 height 4
radio input "true"
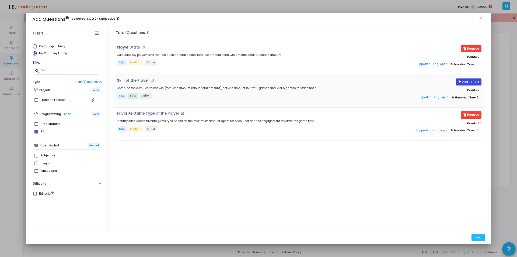
click at [461, 81] on icon at bounding box center [460, 81] width 3 height 3
click at [475, 236] on button "Done" at bounding box center [477, 236] width 13 height 7
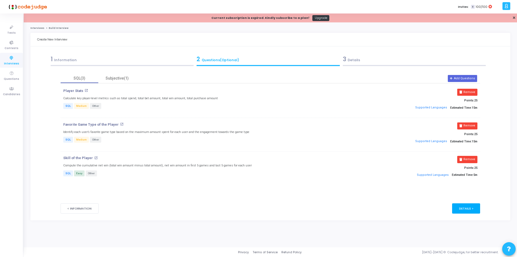
click at [464, 208] on div "Details >" at bounding box center [466, 208] width 28 height 10
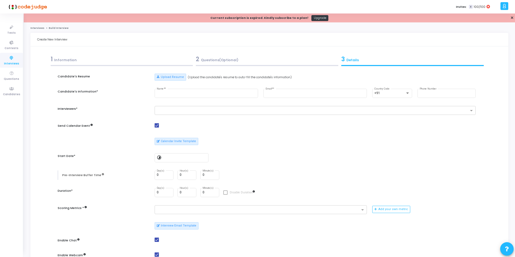
click at [224, 58] on div "2 Questions(Optional)" at bounding box center [267, 59] width 142 height 9
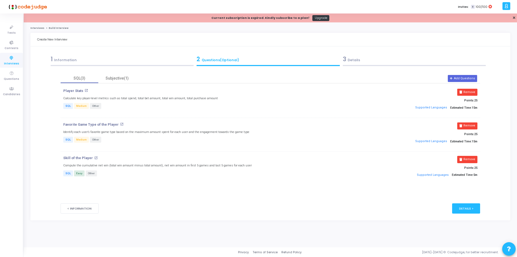
click at [362, 61] on div "3 Details" at bounding box center [414, 59] width 143 height 9
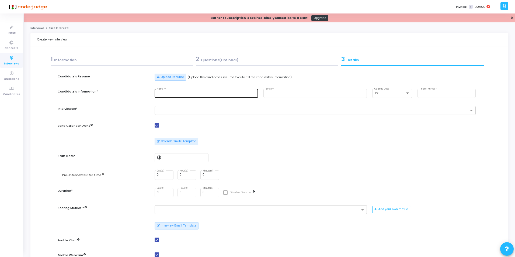
click at [186, 93] on input "Name* *" at bounding box center [206, 93] width 99 height 4
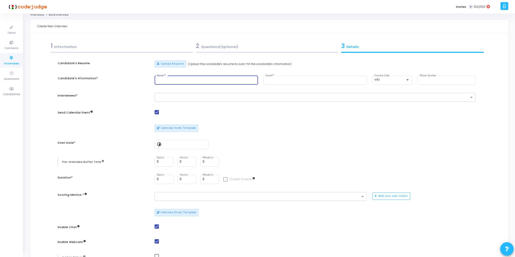
scroll to position [14, 0]
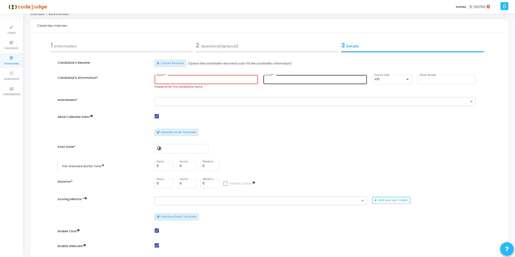
click at [298, 82] on div "Email* *" at bounding box center [314, 79] width 99 height 10
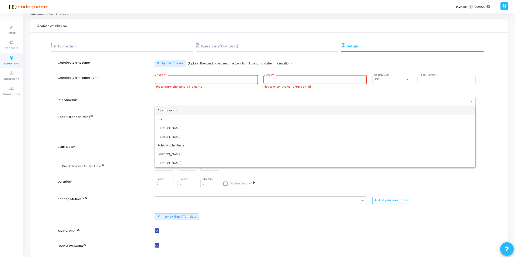
click at [262, 101] on input "text" at bounding box center [313, 101] width 311 height 5
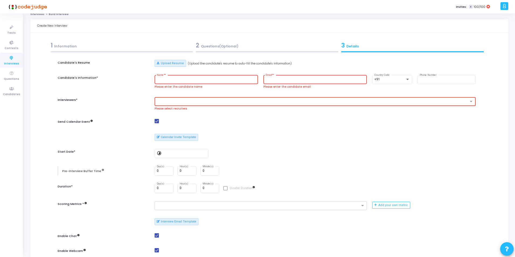
click at [240, 93] on div "Candidate's Resume Upload Resume (Upload the candidate's resume to auto-fill th…" at bounding box center [269, 197] width 418 height 275
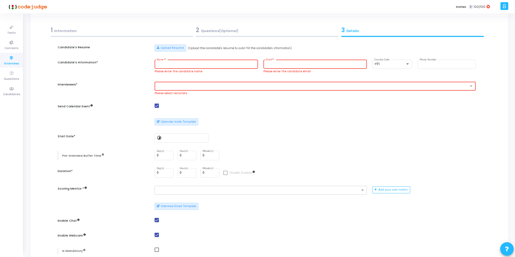
scroll to position [0, 0]
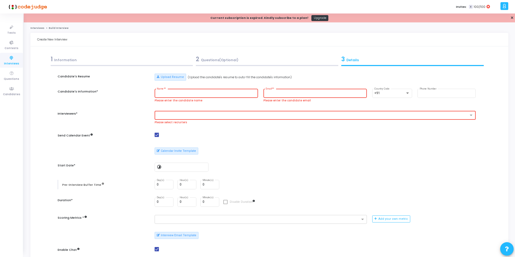
click at [109, 57] on div "1 Information" at bounding box center [122, 59] width 142 height 9
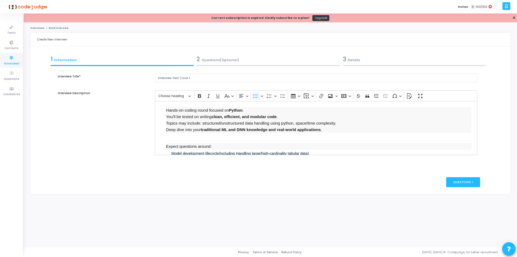
click at [215, 56] on div "2 Questions(Optional)" at bounding box center [268, 59] width 143 height 9
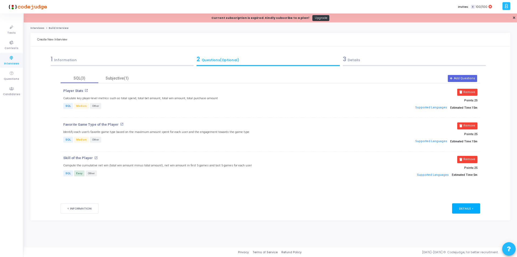
click at [464, 207] on div "Details >" at bounding box center [466, 208] width 28 height 10
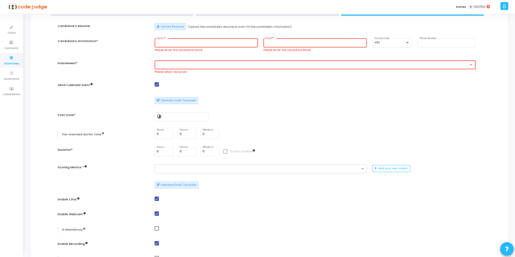
scroll to position [51, 0]
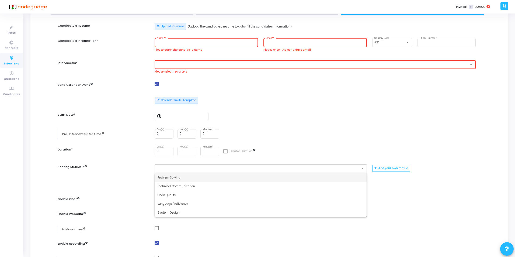
click at [315, 168] on input "text" at bounding box center [259, 168] width 202 height 5
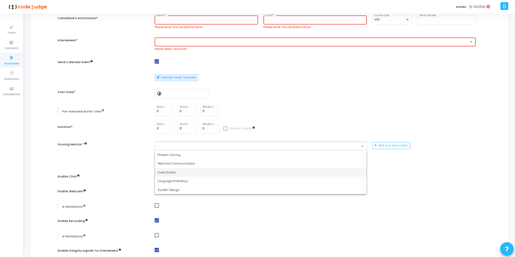
scroll to position [74, 0]
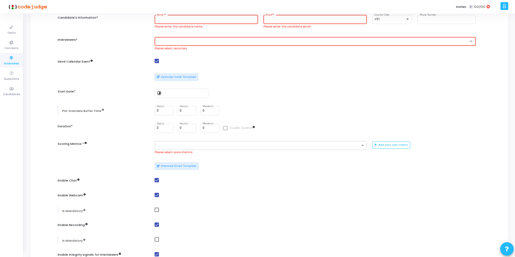
click at [421, 189] on div "Candidate's Resume Upload Resume (Upload the candidate's resume to auto-fill th…" at bounding box center [269, 140] width 418 height 280
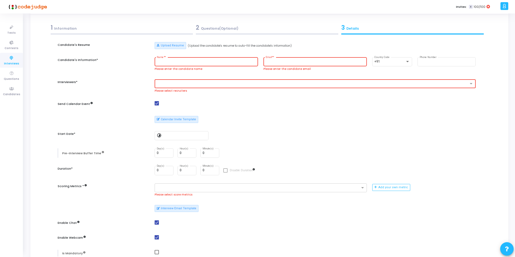
scroll to position [0, 0]
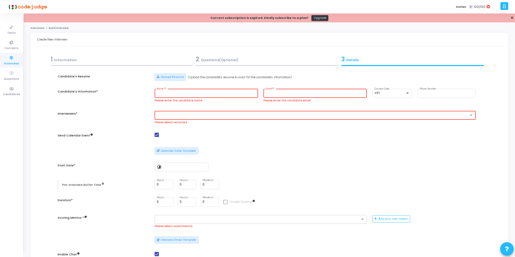
click at [240, 62] on div "2 Questions(Optional)" at bounding box center [267, 59] width 142 height 9
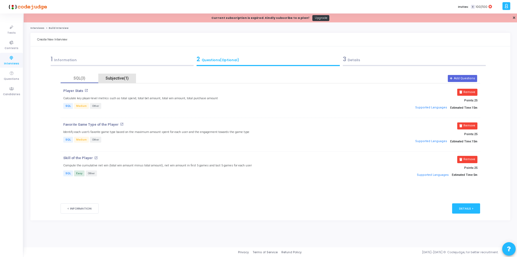
click at [121, 78] on div "Subjective(1)" at bounding box center [117, 78] width 31 height 6
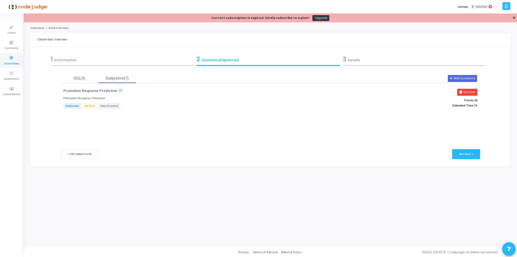
click at [82, 60] on div "1 Information" at bounding box center [122, 59] width 143 height 9
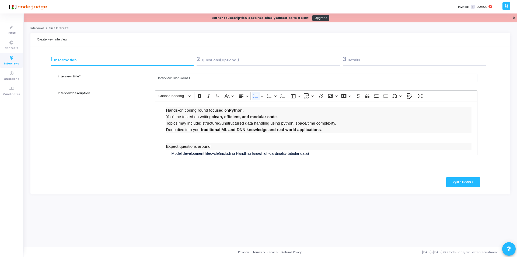
click at [223, 62] on div "2 Questions(Optional)" at bounding box center [268, 59] width 143 height 9
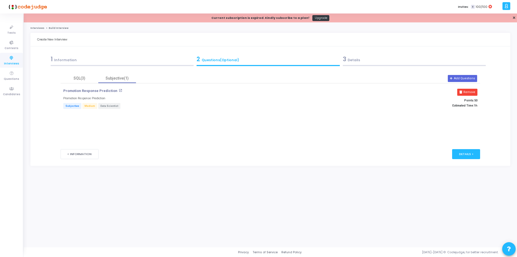
click at [358, 63] on div "3 Details" at bounding box center [414, 59] width 143 height 9
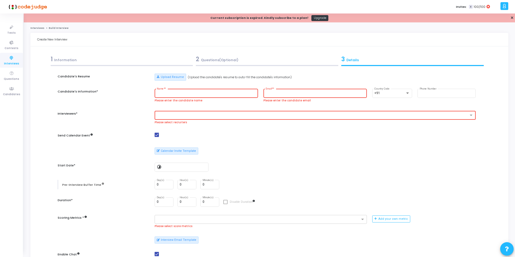
click at [294, 132] on mat-checkbox at bounding box center [315, 134] width 321 height 5
click at [129, 62] on div "1 Information" at bounding box center [122, 59] width 142 height 9
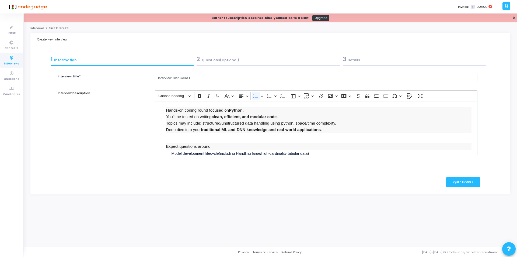
click at [225, 58] on div "2 Questions(Optional)" at bounding box center [268, 59] width 143 height 9
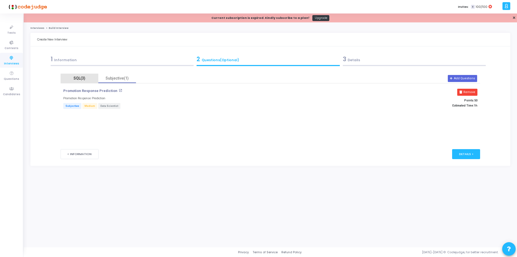
click at [84, 75] on div "SQL(3)" at bounding box center [79, 78] width 31 height 6
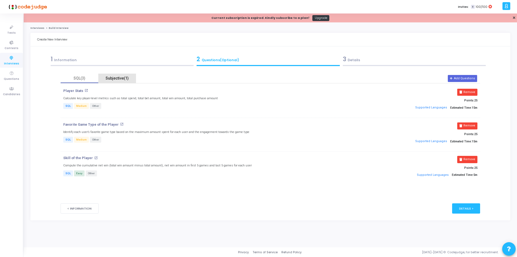
click at [126, 79] on div "Subjective(1)" at bounding box center [117, 78] width 31 height 6
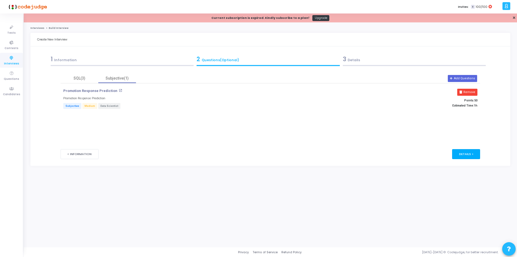
click at [469, 153] on div "Details >" at bounding box center [466, 154] width 28 height 10
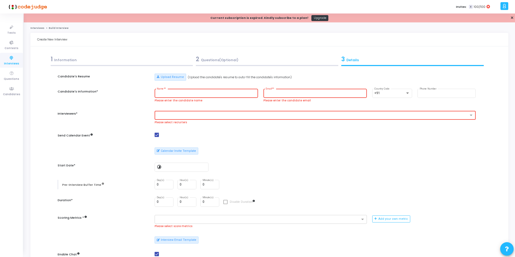
click at [34, 28] on link "Interviews" at bounding box center [37, 27] width 14 height 3
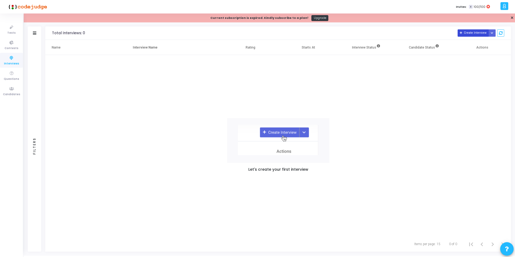
click at [470, 34] on button "Create Interview" at bounding box center [472, 32] width 31 height 7
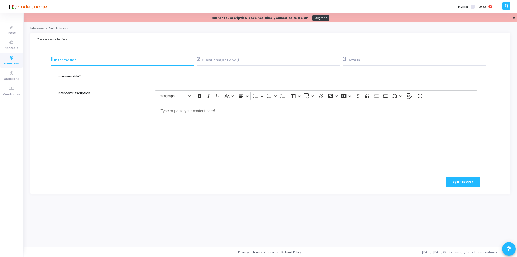
click at [216, 127] on div "Editor editing area: main" at bounding box center [316, 128] width 323 height 54
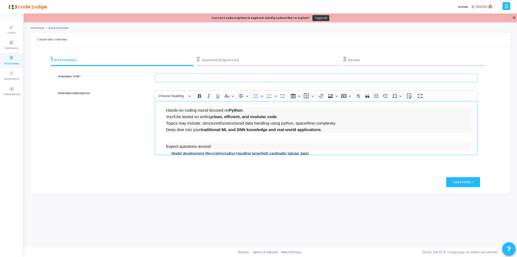
click at [219, 80] on input "text" at bounding box center [316, 78] width 323 height 9
type input "Inter"
click at [7, 30] on icon at bounding box center [11, 27] width 11 height 7
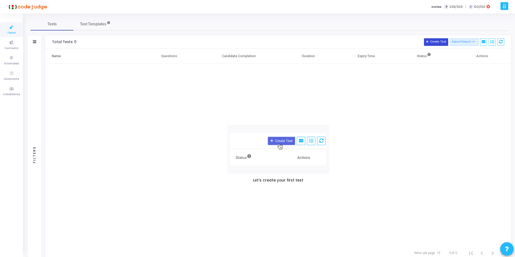
click at [432, 39] on button "Create Test" at bounding box center [436, 42] width 24 height 8
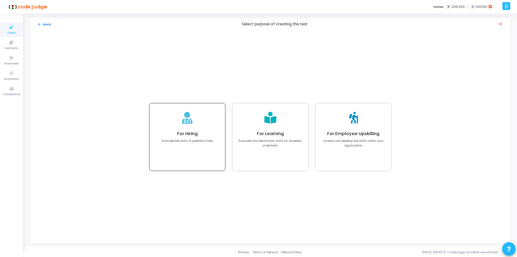
click at [196, 134] on h4 "For Hiring" at bounding box center [187, 133] width 51 height 5
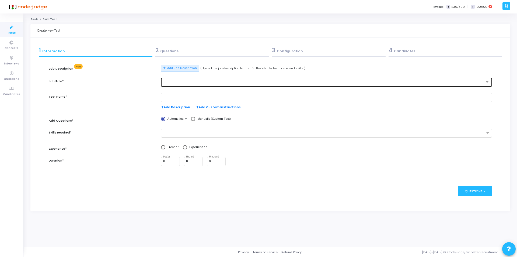
click at [183, 85] on div at bounding box center [326, 82] width 327 height 10
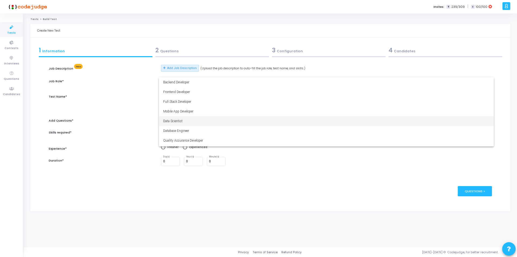
scroll to position [0, 0]
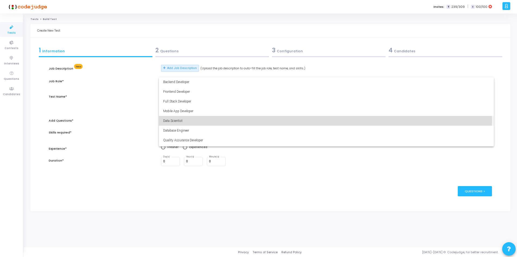
click at [182, 120] on span "Data Scientist" at bounding box center [326, 121] width 327 height 10
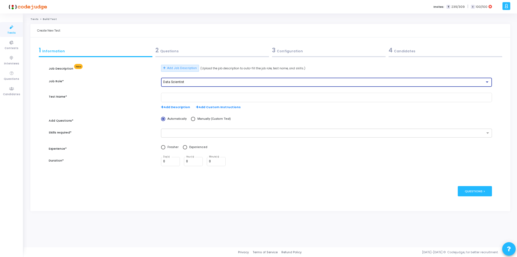
click at [203, 83] on div "Data Scientist" at bounding box center [324, 82] width 322 height 4
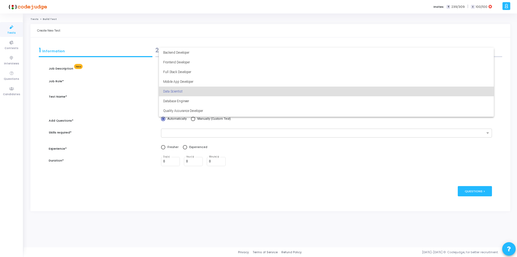
scroll to position [9, 0]
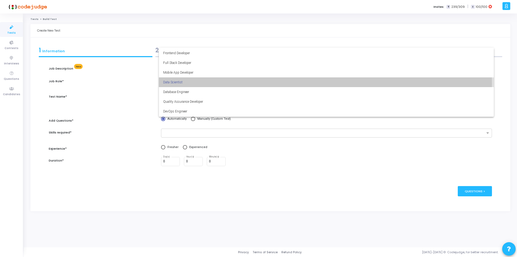
click at [196, 83] on span "Data Scientist" at bounding box center [326, 82] width 327 height 10
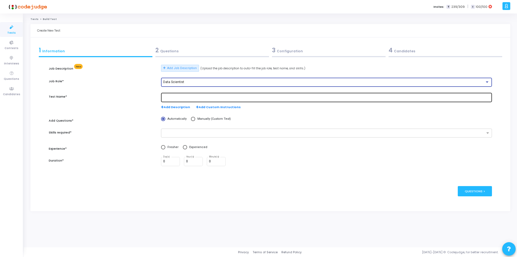
click at [189, 96] on input "text" at bounding box center [326, 98] width 327 height 4
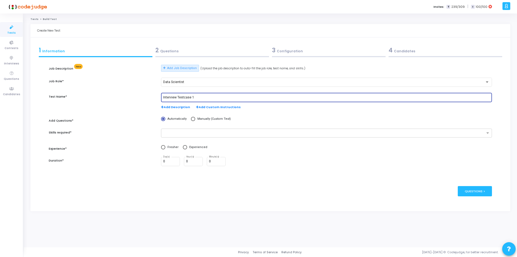
type input "Interview Testcase 1"
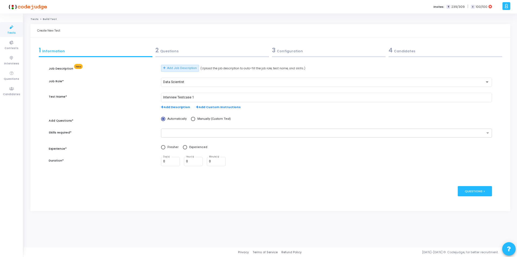
click at [192, 121] on div "Automatically Manually (Custom Test)" at bounding box center [326, 122] width 336 height 11
click at [192, 120] on span at bounding box center [193, 119] width 4 height 4
click at [192, 120] on input "Manually (Custom Test)" at bounding box center [193, 119] width 4 height 4
radio input "true"
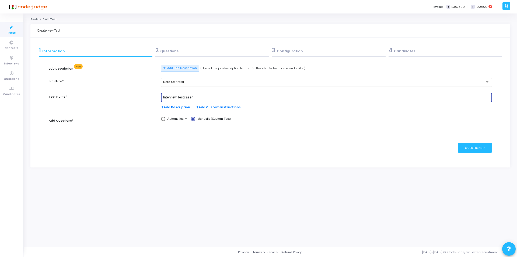
click at [208, 97] on input "Interview Testcase 1" at bounding box center [326, 98] width 327 height 4
type input "Interview Testcase 1 (AI/ML)"
click at [472, 149] on div "Questions >" at bounding box center [475, 147] width 34 height 10
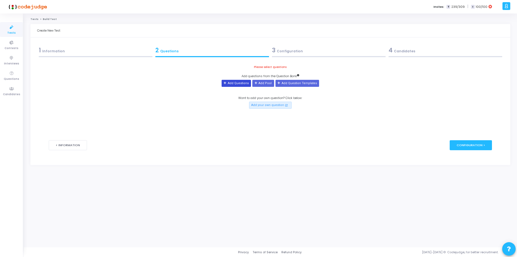
click at [240, 82] on button "Add Questions" at bounding box center [236, 83] width 29 height 7
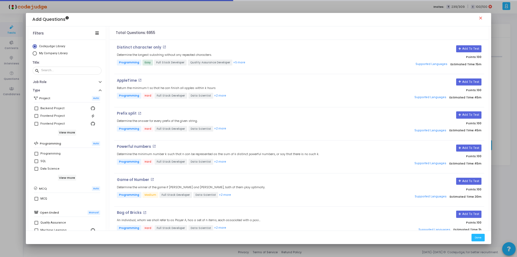
click at [34, 54] on span "Select Library" at bounding box center [35, 53] width 4 height 4
click at [34, 54] on input "My Company Library" at bounding box center [35, 53] width 4 height 4
radio input "true"
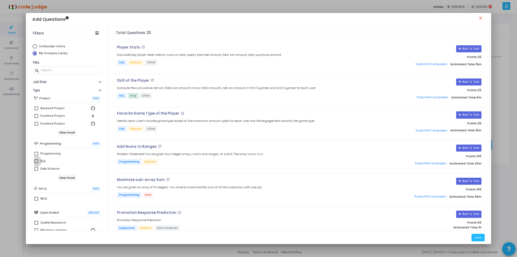
click at [37, 160] on span at bounding box center [36, 161] width 4 height 4
click at [36, 163] on input "SQL" at bounding box center [36, 163] width 0 height 0
checkbox input "true"
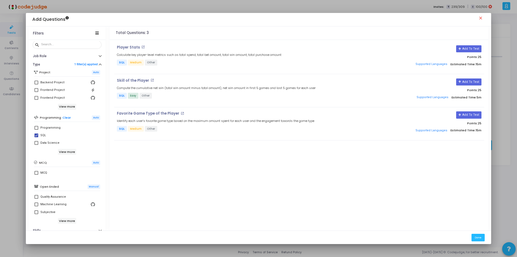
scroll to position [26, 0]
click at [474, 49] on button "Add To Test" at bounding box center [468, 48] width 25 height 7
click at [467, 80] on button "Add To Test" at bounding box center [468, 81] width 25 height 7
click at [469, 115] on button "Add To Test" at bounding box center [468, 114] width 25 height 7
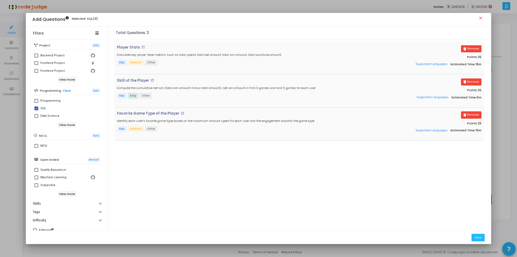
scroll to position [58, 0]
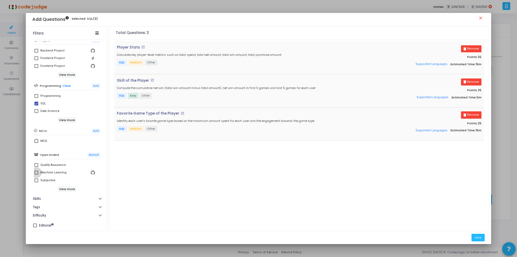
click at [37, 172] on span at bounding box center [36, 172] width 4 height 4
click at [36, 174] on input "Machine Learning" at bounding box center [36, 174] width 0 height 0
checkbox input "true"
click at [36, 103] on span at bounding box center [36, 104] width 4 height 4
click at [36, 105] on input "SQL" at bounding box center [36, 105] width 0 height 0
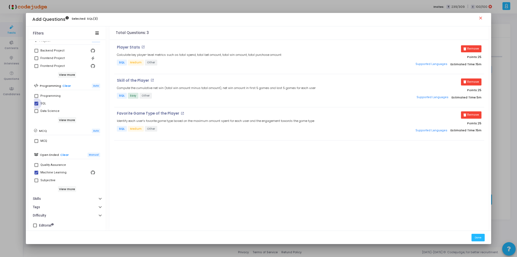
checkbox input "false"
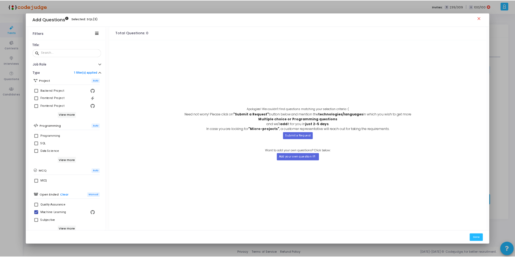
scroll to position [34, 0]
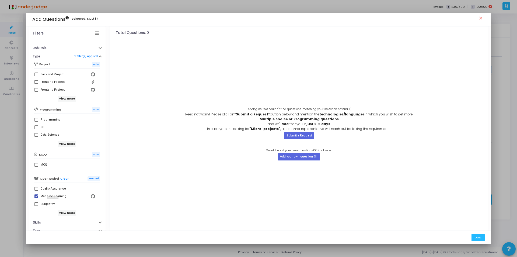
click at [36, 205] on mat-tooltip-component "Quality Assurance" at bounding box center [53, 199] width 34 height 15
click at [37, 202] on span at bounding box center [36, 204] width 4 height 4
click at [36, 206] on input "Subjective" at bounding box center [36, 206] width 0 height 0
checkbox input "true"
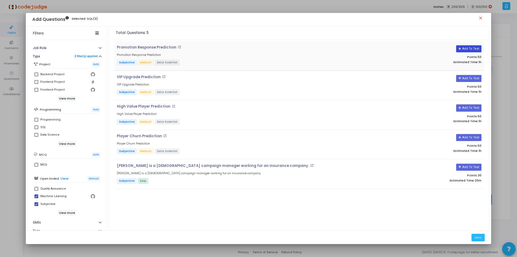
click at [468, 48] on button "Add To Test" at bounding box center [468, 48] width 25 height 7
click at [477, 237] on button "Done" at bounding box center [477, 236] width 13 height 7
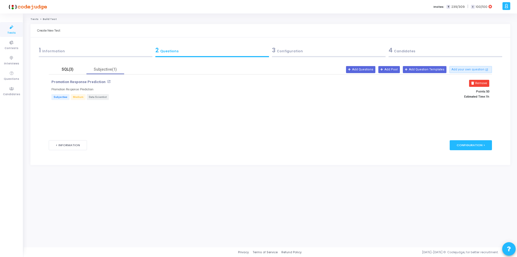
click at [68, 69] on div "SQL(3)" at bounding box center [67, 70] width 31 height 6
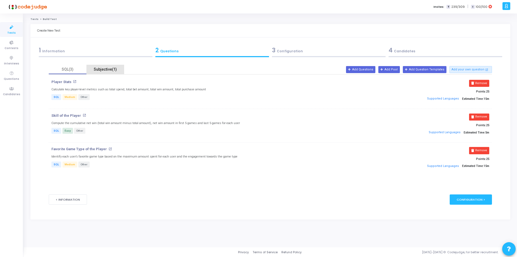
click at [102, 68] on div "Subjective(1)" at bounding box center [105, 70] width 31 height 6
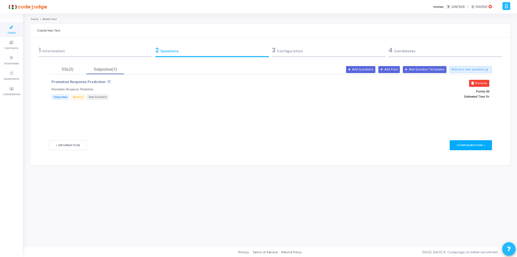
click at [476, 145] on div "Configuration >" at bounding box center [471, 145] width 42 height 10
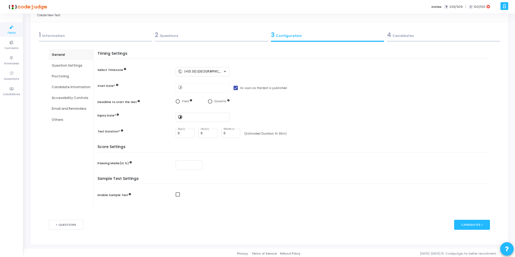
scroll to position [17, 0]
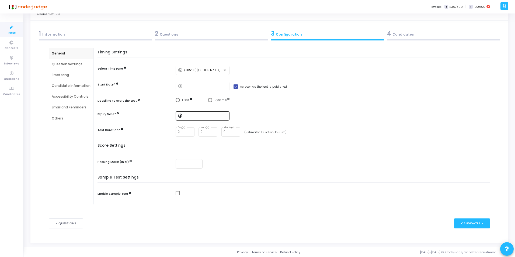
click at [184, 115] on input at bounding box center [205, 116] width 43 height 4
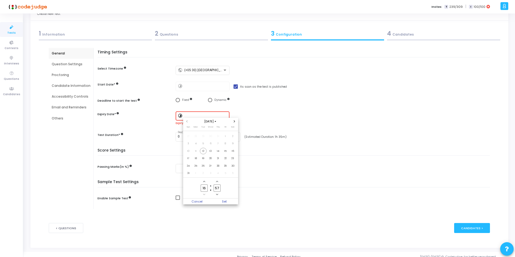
scroll to position [0, 0]
click at [187, 173] on span "31" at bounding box center [188, 173] width 7 height 7
click at [223, 202] on span "Set" at bounding box center [224, 201] width 27 height 6
type input "[DATE] 4:57 PM"
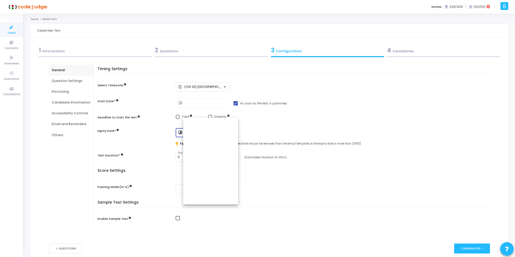
scroll to position [17, 0]
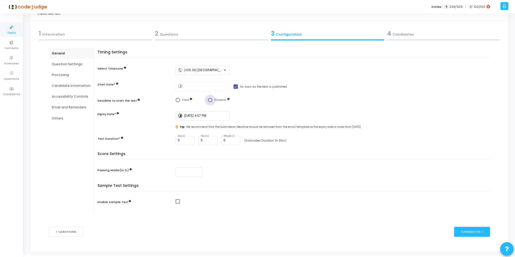
click at [211, 100] on span "Select confirmation" at bounding box center [210, 100] width 4 height 4
click at [211, 100] on input "Dynamic" at bounding box center [210, 100] width 4 height 4
radio input "true"
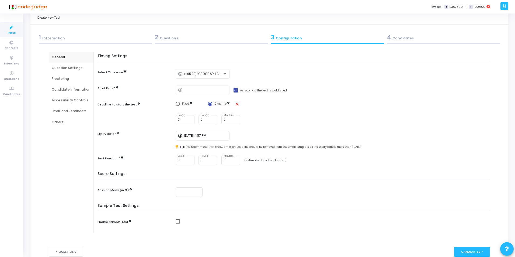
scroll to position [12, 0]
click at [185, 121] on input "0" at bounding box center [185, 120] width 15 height 4
type input "7"
click at [313, 114] on div "Timing Settings Select Timezone public (+05:30) [GEOGRAPHIC_DATA]/[GEOGRAPHIC_D…" at bounding box center [295, 113] width 390 height 118
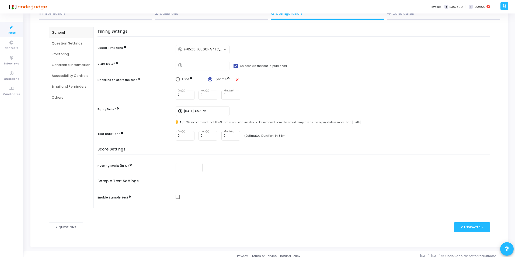
scroll to position [41, 0]
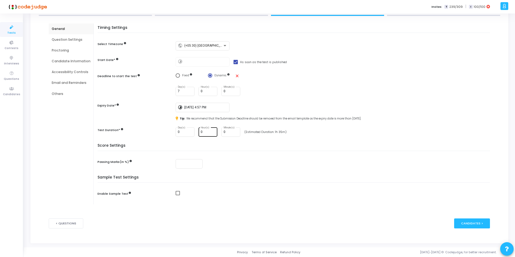
click at [208, 133] on input "0" at bounding box center [208, 132] width 15 height 4
type input "2"
click at [322, 141] on div "Timing Settings Select Timezone public (+05:30) [GEOGRAPHIC_DATA]/[GEOGRAPHIC_D…" at bounding box center [295, 85] width 390 height 118
click at [188, 165] on input "number" at bounding box center [189, 164] width 23 height 4
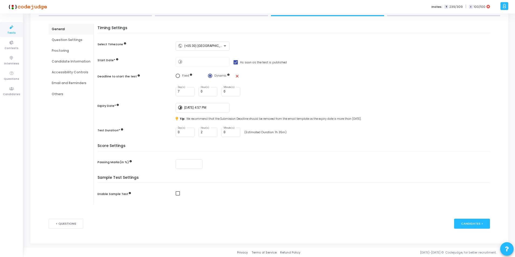
click at [244, 173] on div "Score Settings Passing Marks(in %)" at bounding box center [295, 160] width 390 height 32
click at [187, 163] on input "number" at bounding box center [189, 164] width 23 height 4
type input "50"
click at [177, 194] on span at bounding box center [178, 193] width 4 height 4
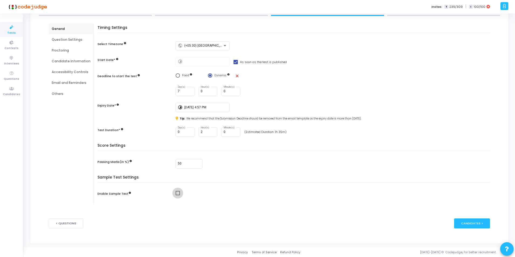
click at [177, 195] on input "checkbox" at bounding box center [177, 195] width 0 height 0
checkbox input "true"
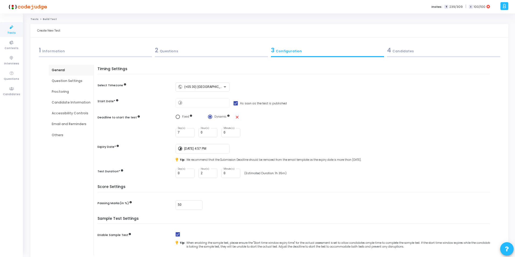
scroll to position [51, 0]
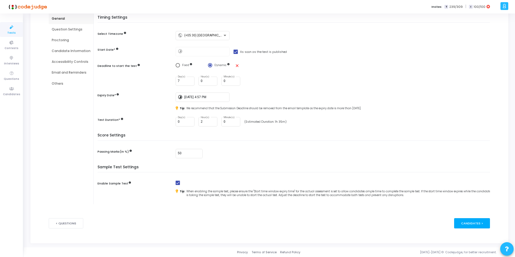
click at [470, 223] on div "Candidates >" at bounding box center [472, 223] width 36 height 10
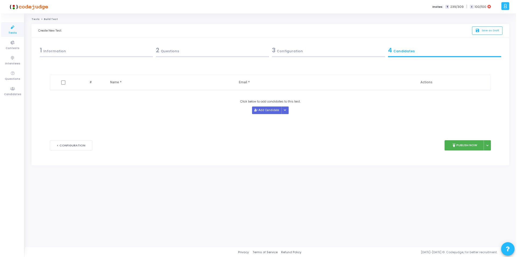
scroll to position [0, 0]
click at [305, 52] on div "3 Configuration" at bounding box center [329, 50] width 114 height 9
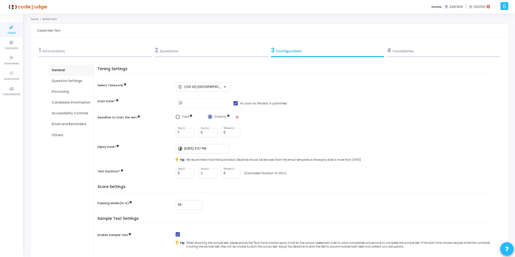
click at [409, 51] on div "4 Candidates" at bounding box center [443, 50] width 113 height 9
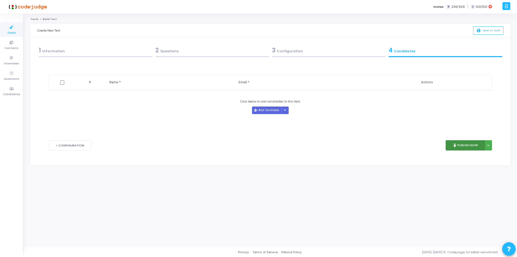
click at [461, 144] on button "publish Publish Now" at bounding box center [466, 145] width 40 height 11
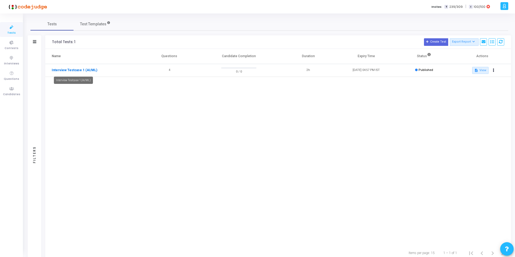
click at [69, 70] on link "Interview Testcase 1 (AI/ML)" at bounding box center [75, 70] width 46 height 5
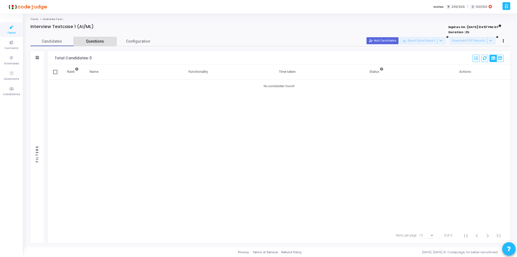
click at [93, 41] on span "Questions" at bounding box center [95, 42] width 43 height 6
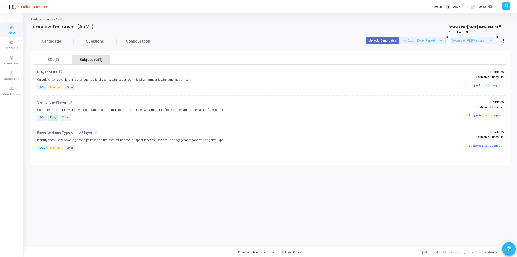
click at [90, 60] on div "Subjective(1)" at bounding box center [90, 60] width 31 height 6
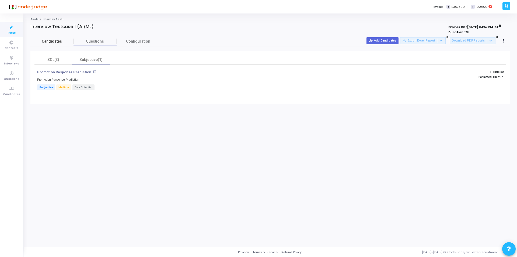
click at [55, 38] on link "Candidates" at bounding box center [51, 41] width 43 height 9
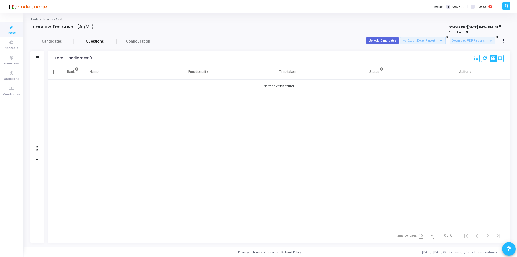
click at [84, 40] on span "Questions" at bounding box center [95, 42] width 43 height 6
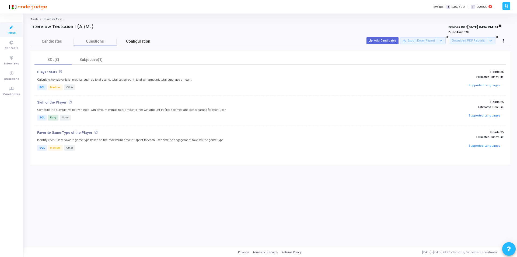
click at [139, 39] on span "Configuration" at bounding box center [138, 42] width 24 height 6
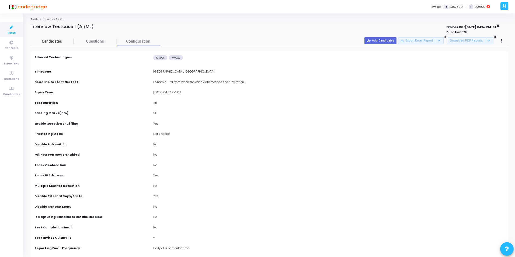
click at [52, 41] on span "Candidates" at bounding box center [51, 42] width 43 height 6
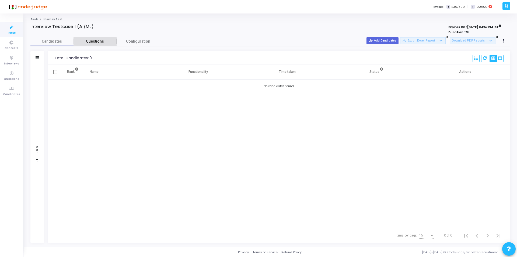
click at [93, 40] on span "Questions" at bounding box center [95, 42] width 43 height 6
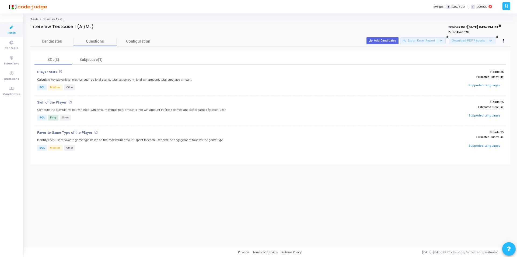
click at [33, 19] on link "Tests" at bounding box center [34, 19] width 8 height 3
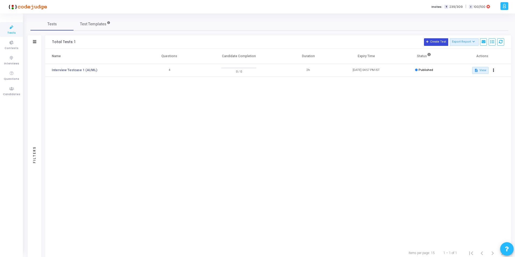
click at [439, 42] on button "Create Test" at bounding box center [436, 42] width 24 height 8
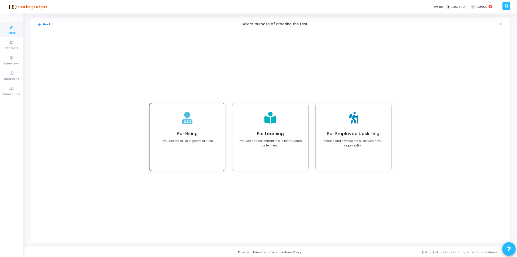
click at [187, 124] on div at bounding box center [187, 118] width 11 height 18
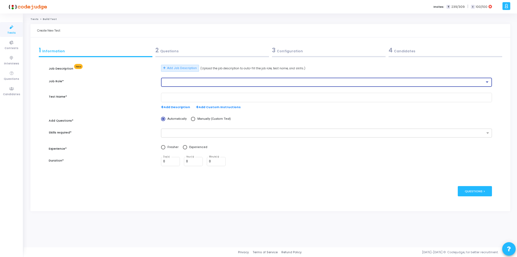
click at [188, 83] on div at bounding box center [324, 82] width 322 height 4
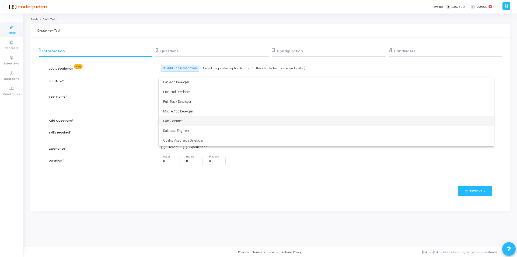
click at [178, 120] on span "Data Scientist" at bounding box center [326, 121] width 327 height 10
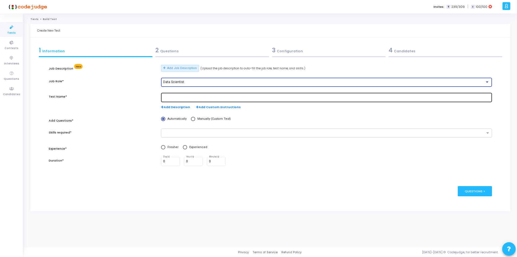
click at [196, 99] on div at bounding box center [326, 97] width 327 height 10
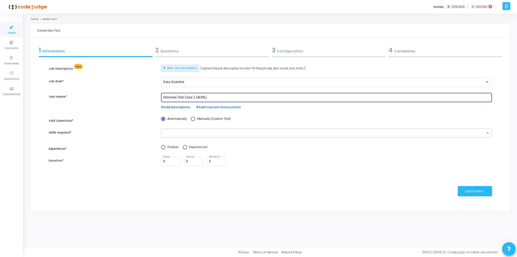
type input "Interview Test Case 2 (AI/ML)"
click at [194, 118] on span at bounding box center [193, 119] width 4 height 4
click at [194, 118] on input "Manually (Custom Test)" at bounding box center [193, 119] width 4 height 4
radio input "true"
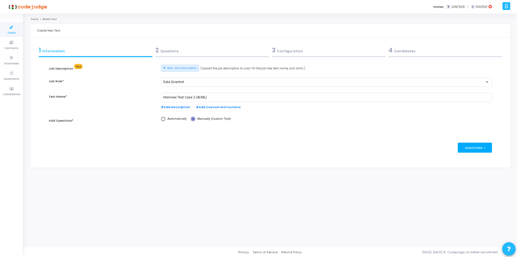
click at [476, 148] on div "Questions >" at bounding box center [475, 147] width 34 height 10
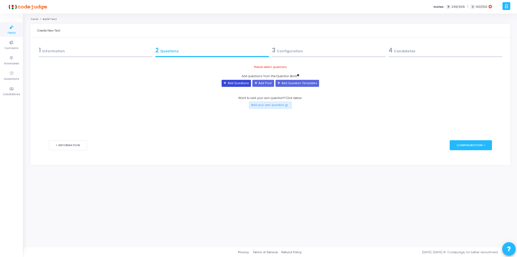
click at [239, 83] on button "Add Questions" at bounding box center [236, 83] width 29 height 7
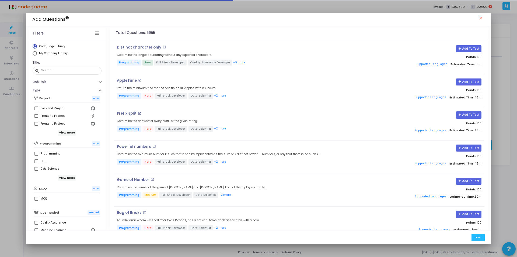
click at [35, 53] on span "Select Library" at bounding box center [35, 53] width 0 height 0
click at [34, 53] on input "My Company Library" at bounding box center [35, 53] width 4 height 4
radio input "true"
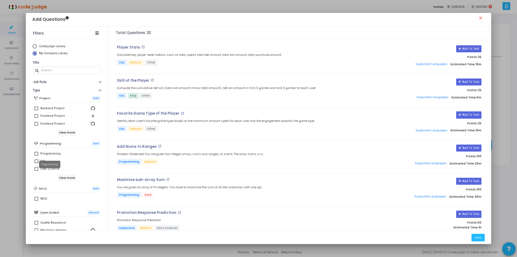
click at [36, 161] on mat-tooltip-component "Programming" at bounding box center [49, 164] width 29 height 15
click at [37, 160] on span at bounding box center [36, 161] width 4 height 4
click at [36, 163] on input "SQL" at bounding box center [36, 163] width 0 height 0
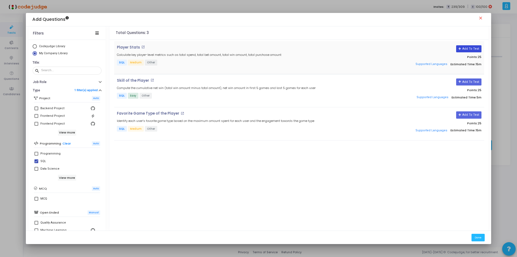
click at [473, 49] on button "Add To Test" at bounding box center [468, 48] width 25 height 7
click at [468, 82] on button "Add To Test" at bounding box center [468, 81] width 25 height 7
click at [473, 115] on button "Add To Test" at bounding box center [468, 114] width 25 height 7
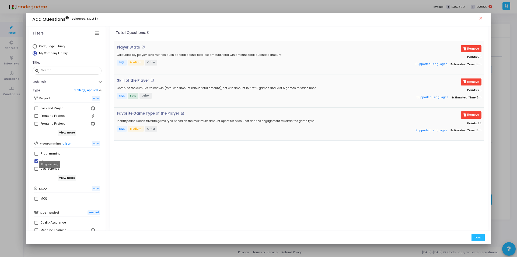
click at [37, 161] on mat-tooltip-component "Programming" at bounding box center [49, 164] width 29 height 15
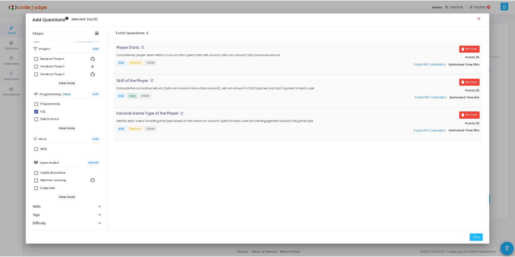
scroll to position [50, 0]
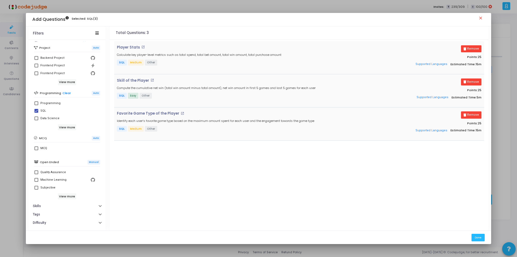
click at [35, 111] on span at bounding box center [36, 111] width 4 height 4
click at [36, 113] on input "SQL" at bounding box center [36, 113] width 0 height 0
checkbox input "false"
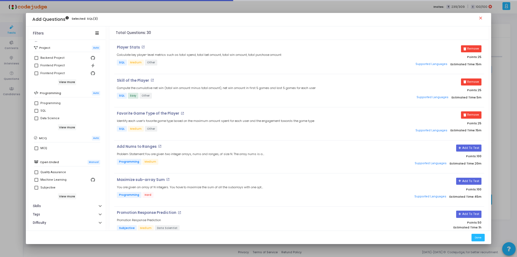
click at [37, 188] on span at bounding box center [36, 188] width 4 height 4
click at [36, 189] on input "Subjective" at bounding box center [36, 189] width 0 height 0
checkbox input "true"
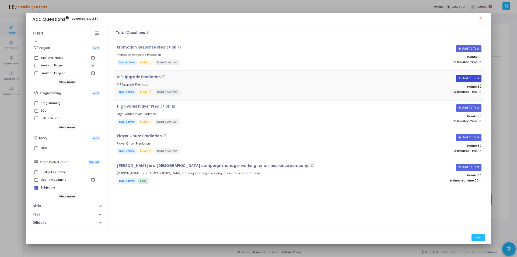
click at [466, 78] on button "Add To Test" at bounding box center [468, 78] width 25 height 7
click at [478, 238] on button "Done" at bounding box center [477, 236] width 13 height 7
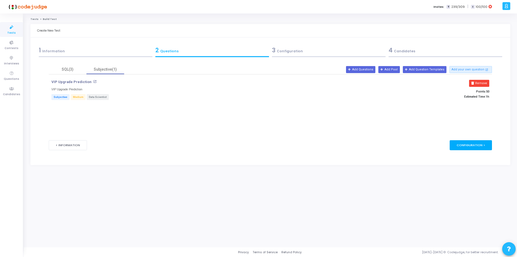
click at [468, 144] on div "Configuration >" at bounding box center [471, 145] width 42 height 10
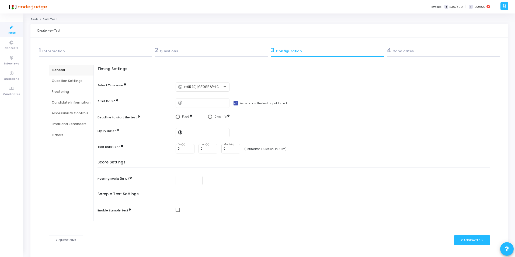
click at [211, 118] on span "Select confirmation" at bounding box center [210, 116] width 4 height 4
click at [211, 118] on input "Dynamic" at bounding box center [210, 116] width 4 height 4
radio input "true"
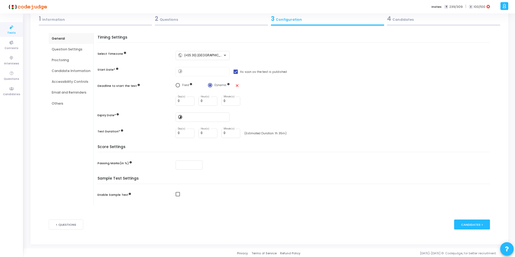
scroll to position [32, 0]
click at [186, 101] on input "0" at bounding box center [185, 101] width 15 height 4
type input "7"
click at [195, 117] on input at bounding box center [205, 117] width 43 height 4
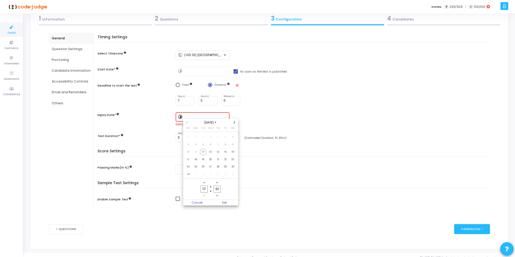
scroll to position [0, 0]
click at [189, 174] on span "31" at bounding box center [188, 174] width 7 height 7
click at [223, 202] on span "Set" at bounding box center [224, 202] width 27 height 6
type input "[DATE] 5:01 PM"
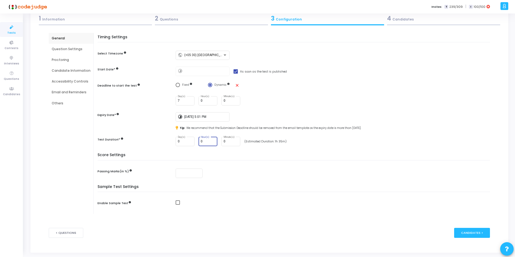
drag, startPoint x: 206, startPoint y: 142, endPoint x: 195, endPoint y: 142, distance: 10.2
click at [195, 142] on div "0 Day(s) 0 Hour(s) 0 Minute(s)" at bounding box center [208, 141] width 65 height 9
type input "2"
click at [182, 173] on input "number" at bounding box center [189, 173] width 23 height 4
type input "50"
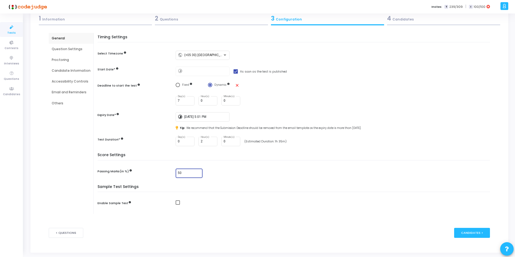
click at [176, 202] on span at bounding box center [178, 202] width 4 height 4
click at [177, 204] on input "checkbox" at bounding box center [177, 204] width 0 height 0
checkbox input "true"
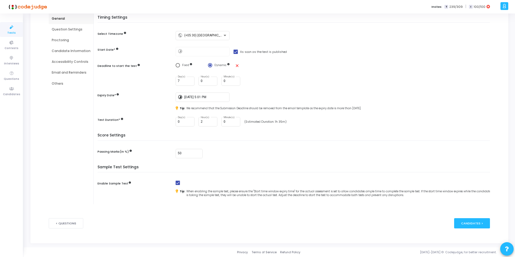
scroll to position [51, 0]
click at [477, 225] on div "Candidates >" at bounding box center [472, 223] width 36 height 10
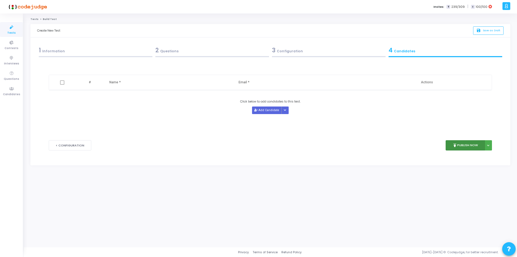
click at [465, 144] on button "publish Publish Now" at bounding box center [466, 145] width 40 height 11
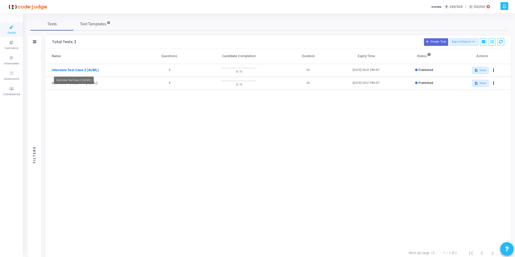
click at [74, 68] on link "Interview Test Case 2 (AI/ML)" at bounding box center [75, 70] width 47 height 5
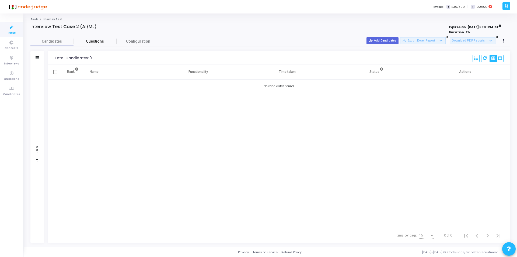
click at [100, 39] on span "Questions" at bounding box center [95, 42] width 43 height 6
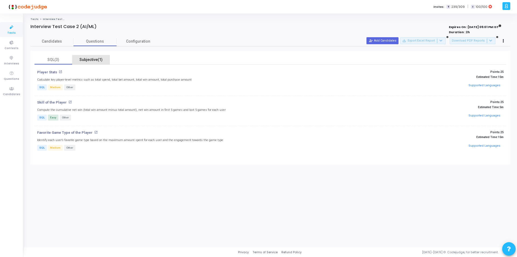
click at [91, 59] on div "Subjective(1)" at bounding box center [90, 60] width 31 height 6
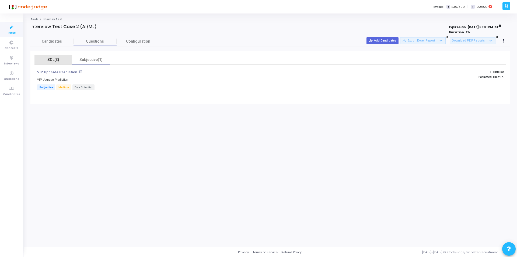
click at [54, 59] on div "SQL(3)" at bounding box center [53, 60] width 31 height 6
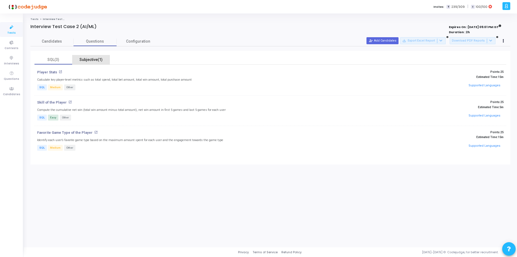
click at [92, 58] on div "Subjective(1)" at bounding box center [90, 60] width 31 height 6
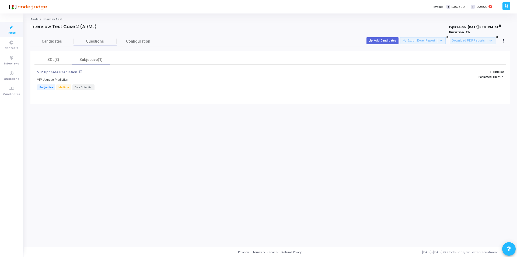
click at [34, 18] on link "Tests" at bounding box center [34, 19] width 8 height 3
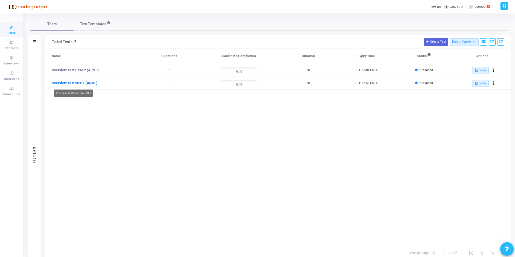
click at [75, 83] on link "Interview Testcase 1 (AI/ML)" at bounding box center [75, 83] width 46 height 5
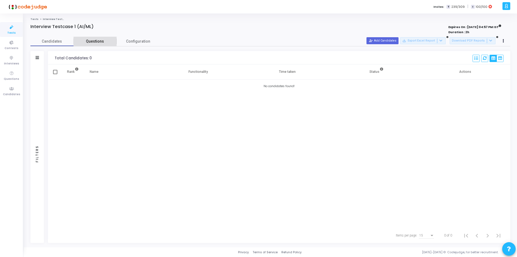
click at [103, 41] on span "Questions" at bounding box center [95, 42] width 43 height 6
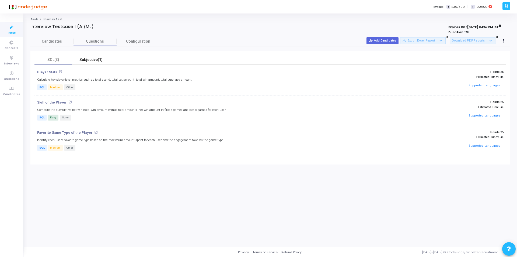
click at [93, 61] on div "Subjective(1)" at bounding box center [90, 60] width 31 height 6
